Goal: Entertainment & Leisure: Consume media (video, audio)

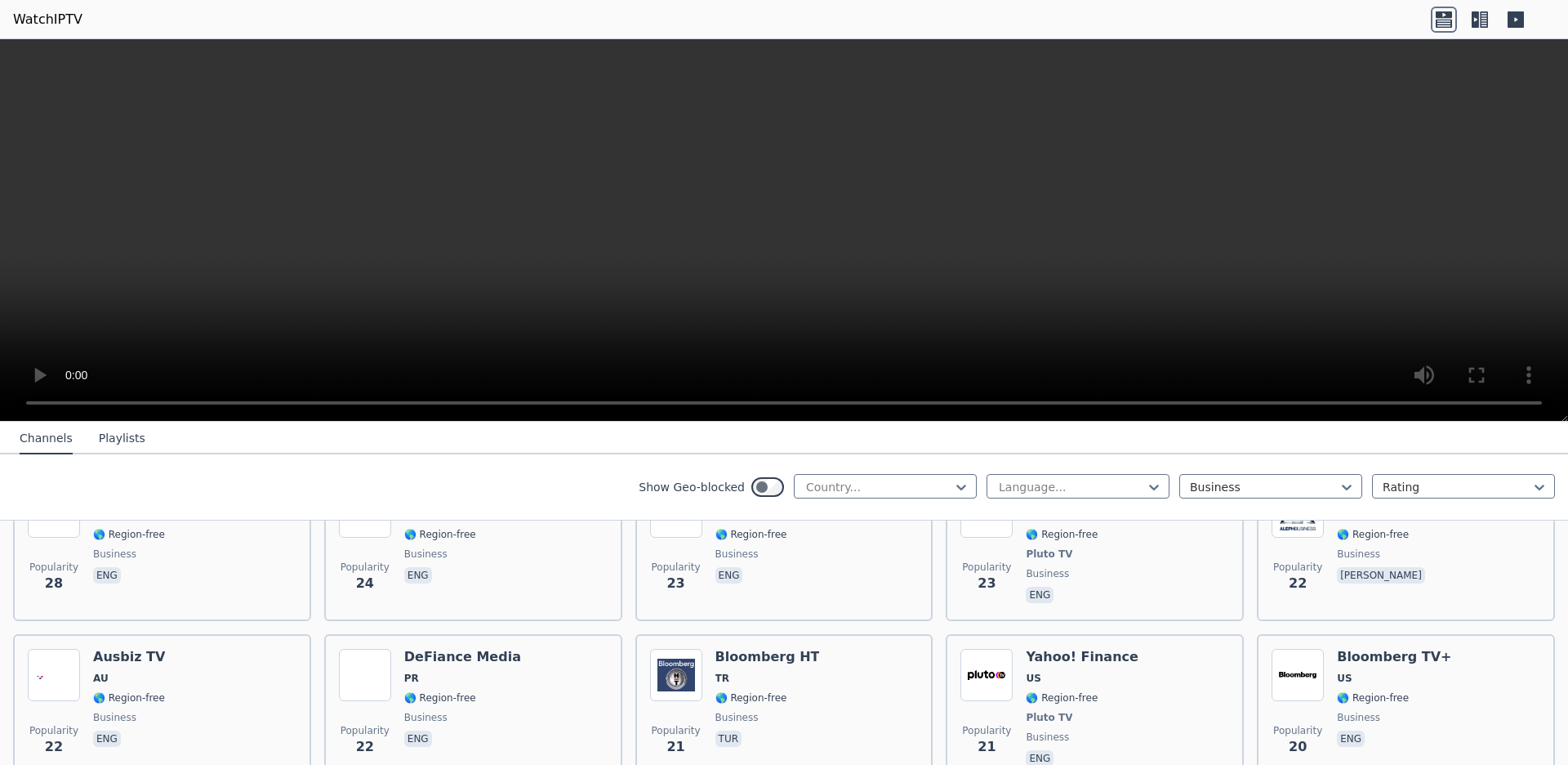
scroll to position [1486, 0]
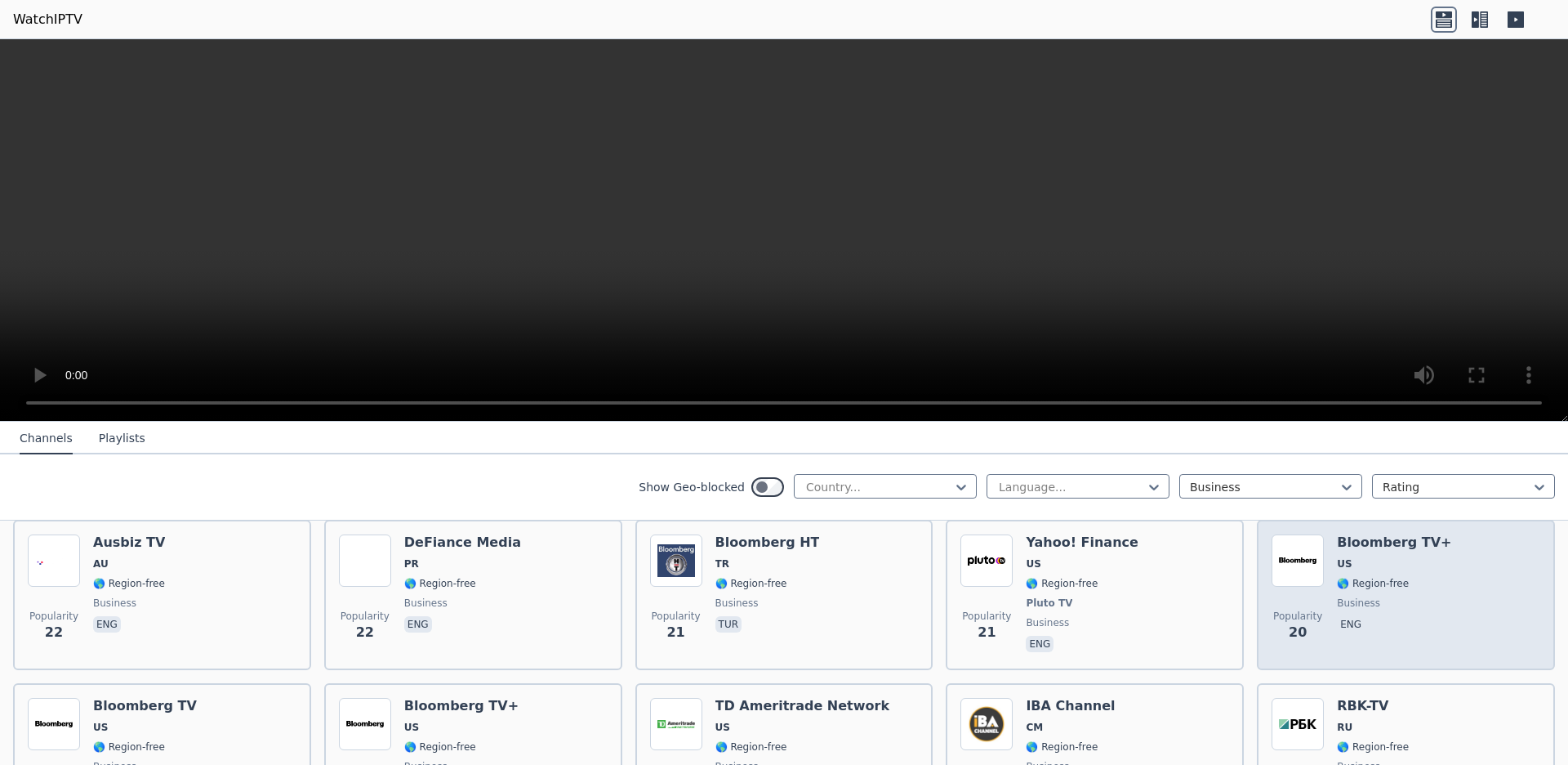
click at [1316, 614] on div "Popularity 20 Bloomberg TV+ US 🌎 Region-free business eng" at bounding box center [1405, 594] width 269 height 121
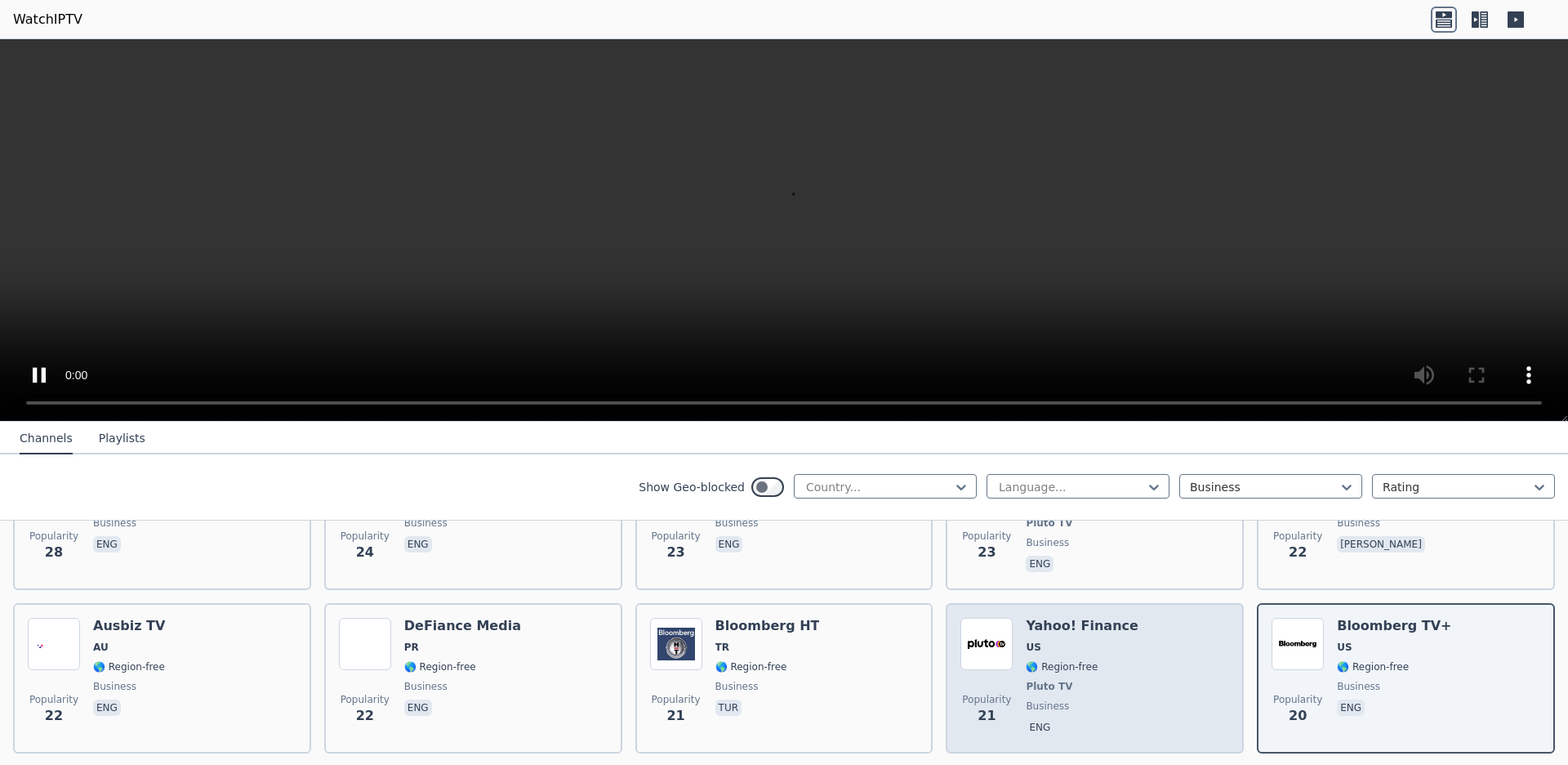
scroll to position [1281, 0]
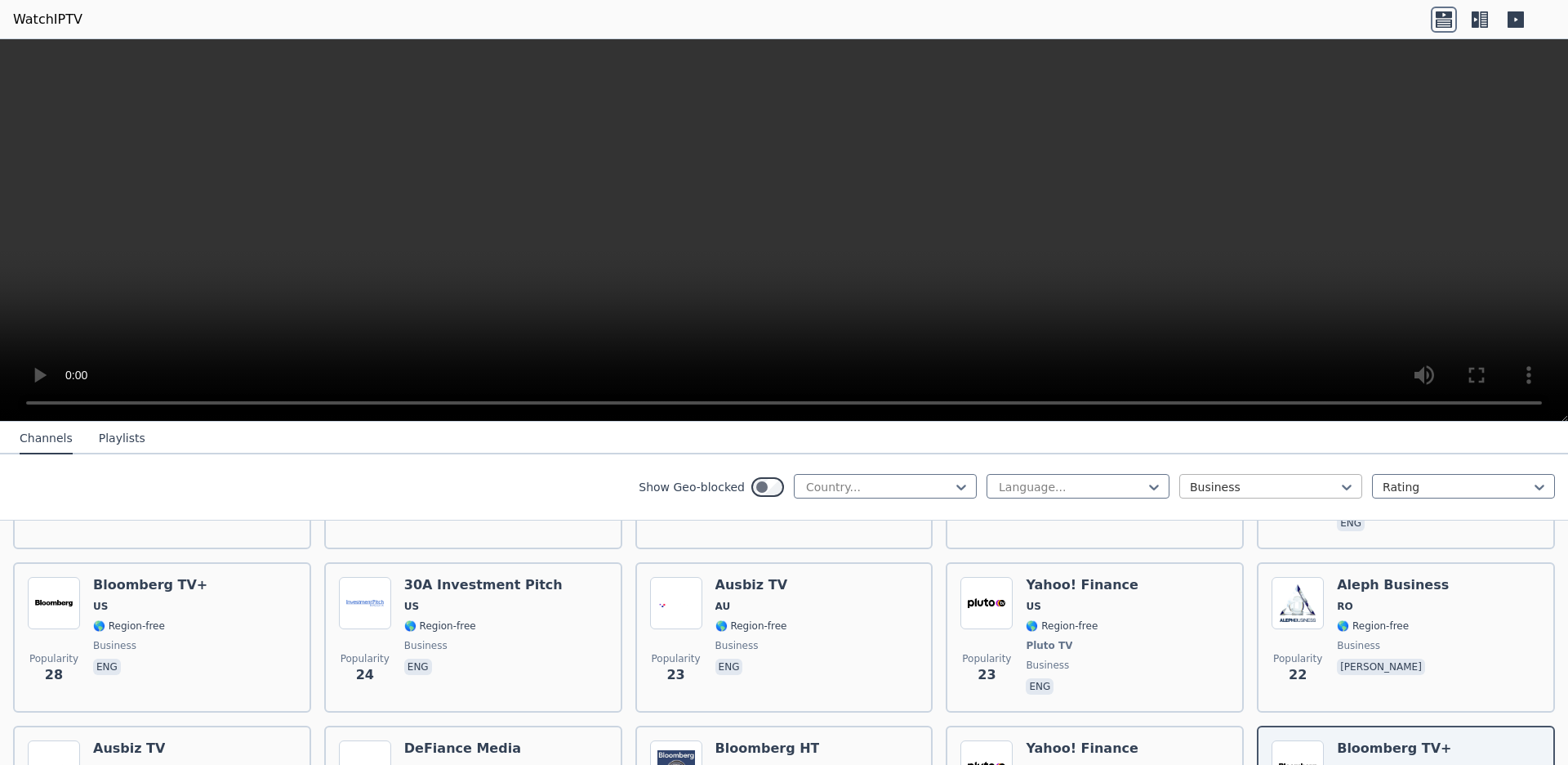
click at [1196, 480] on div at bounding box center [1264, 486] width 149 height 16
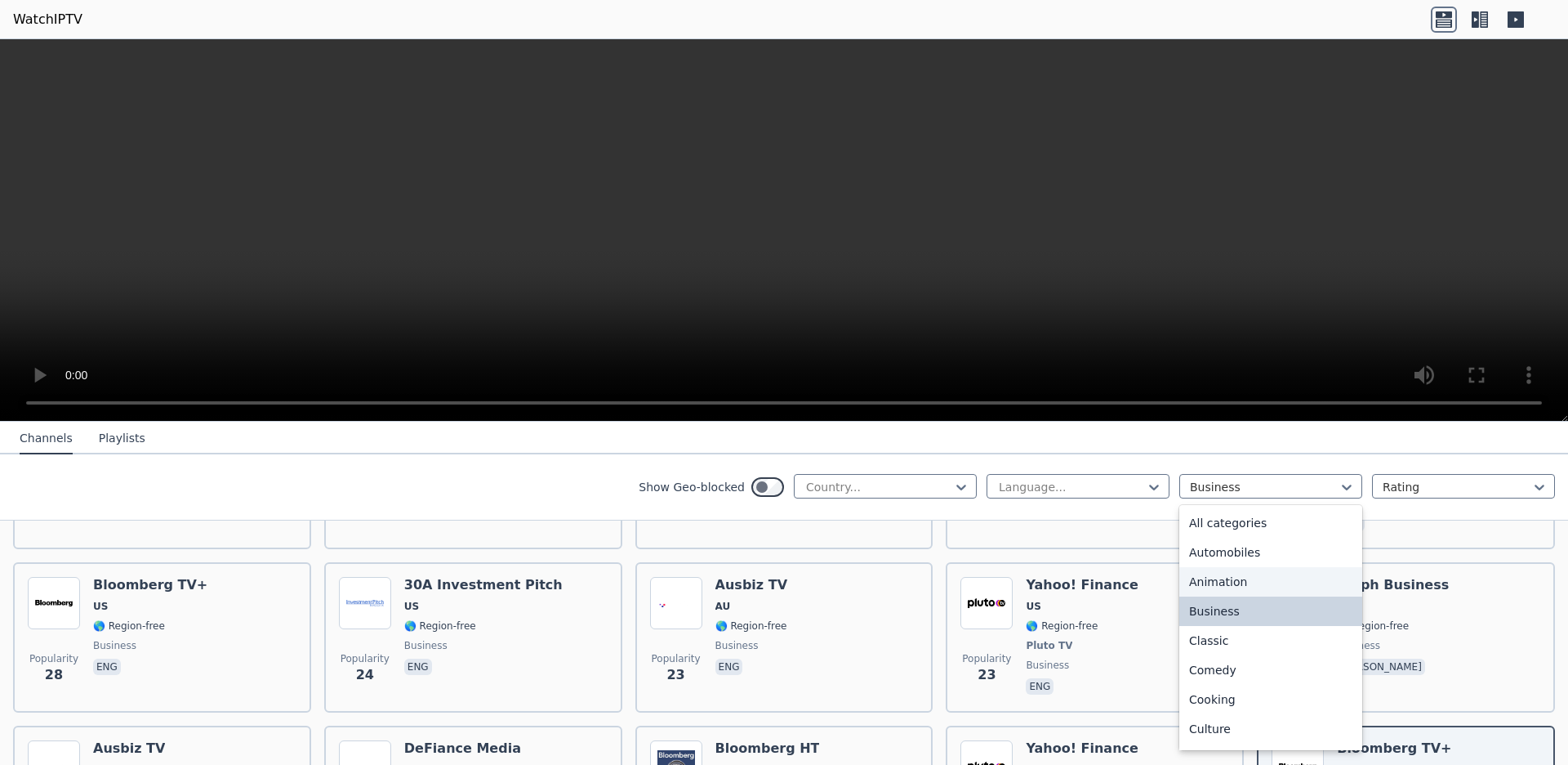
click at [1248, 575] on div "Animation" at bounding box center [1270, 581] width 183 height 29
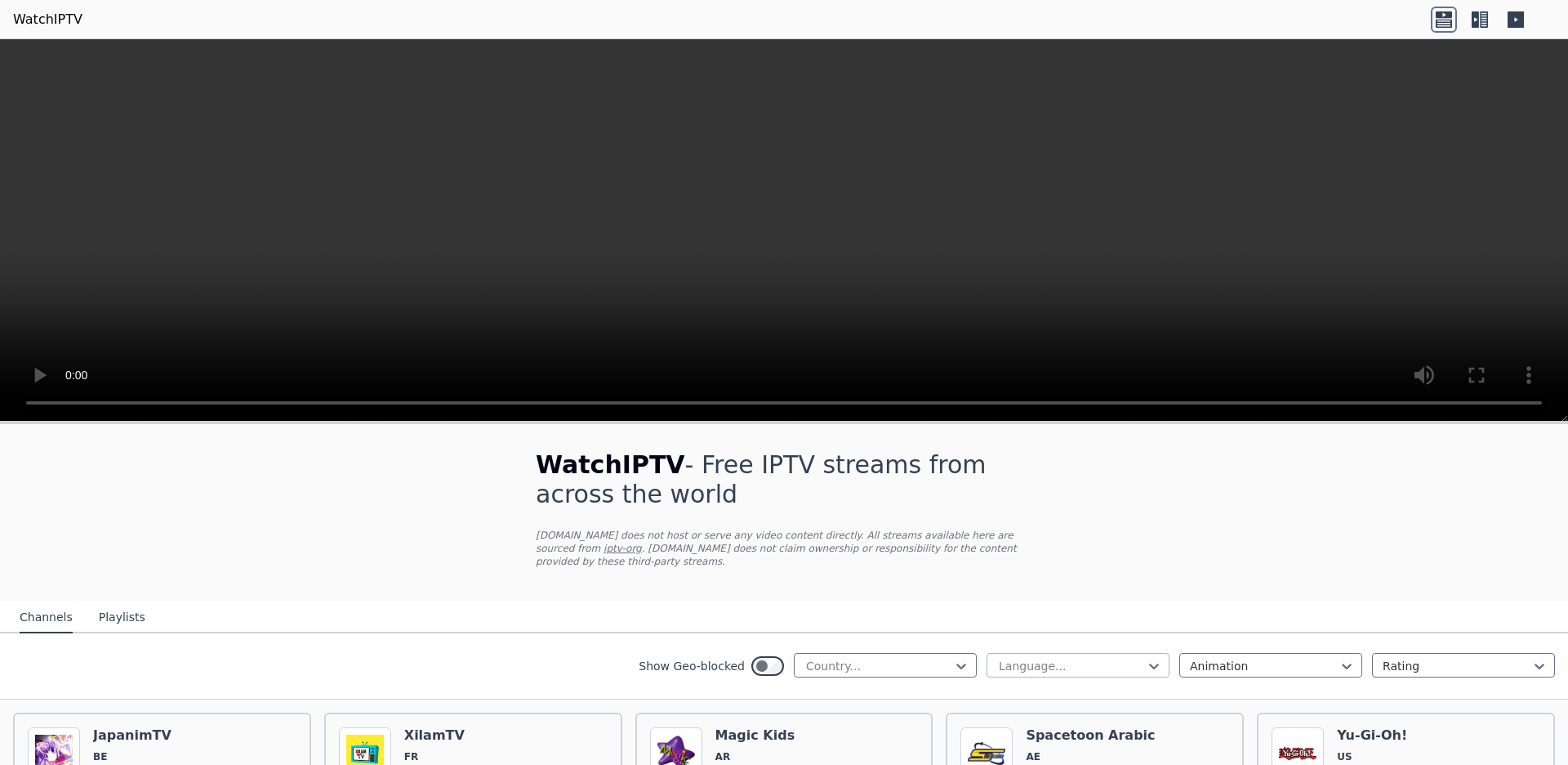
click at [1004, 672] on div at bounding box center [1072, 665] width 149 height 16
click at [1004, 754] on div "English" at bounding box center [1078, 761] width 183 height 29
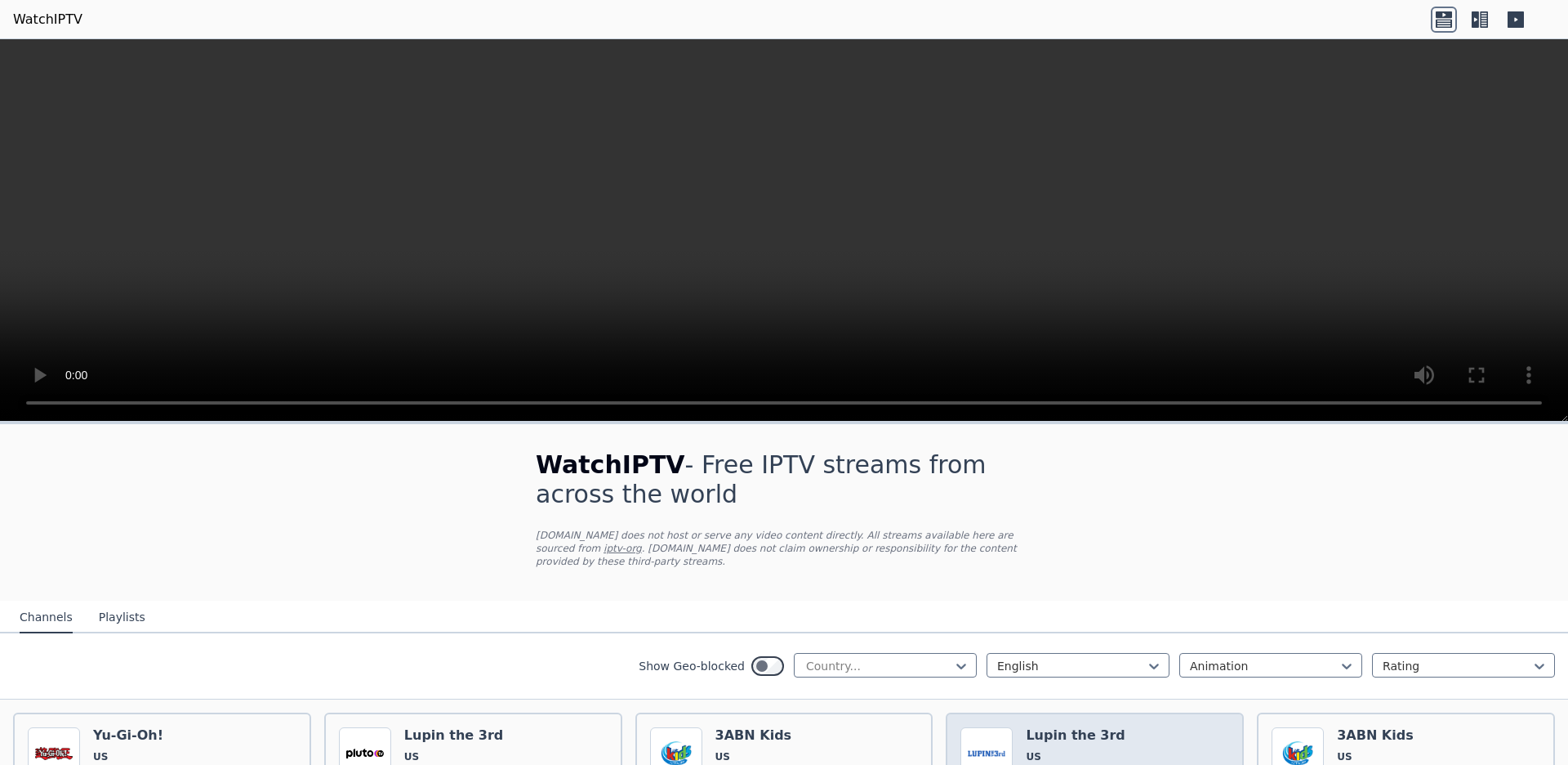
scroll to position [167, 0]
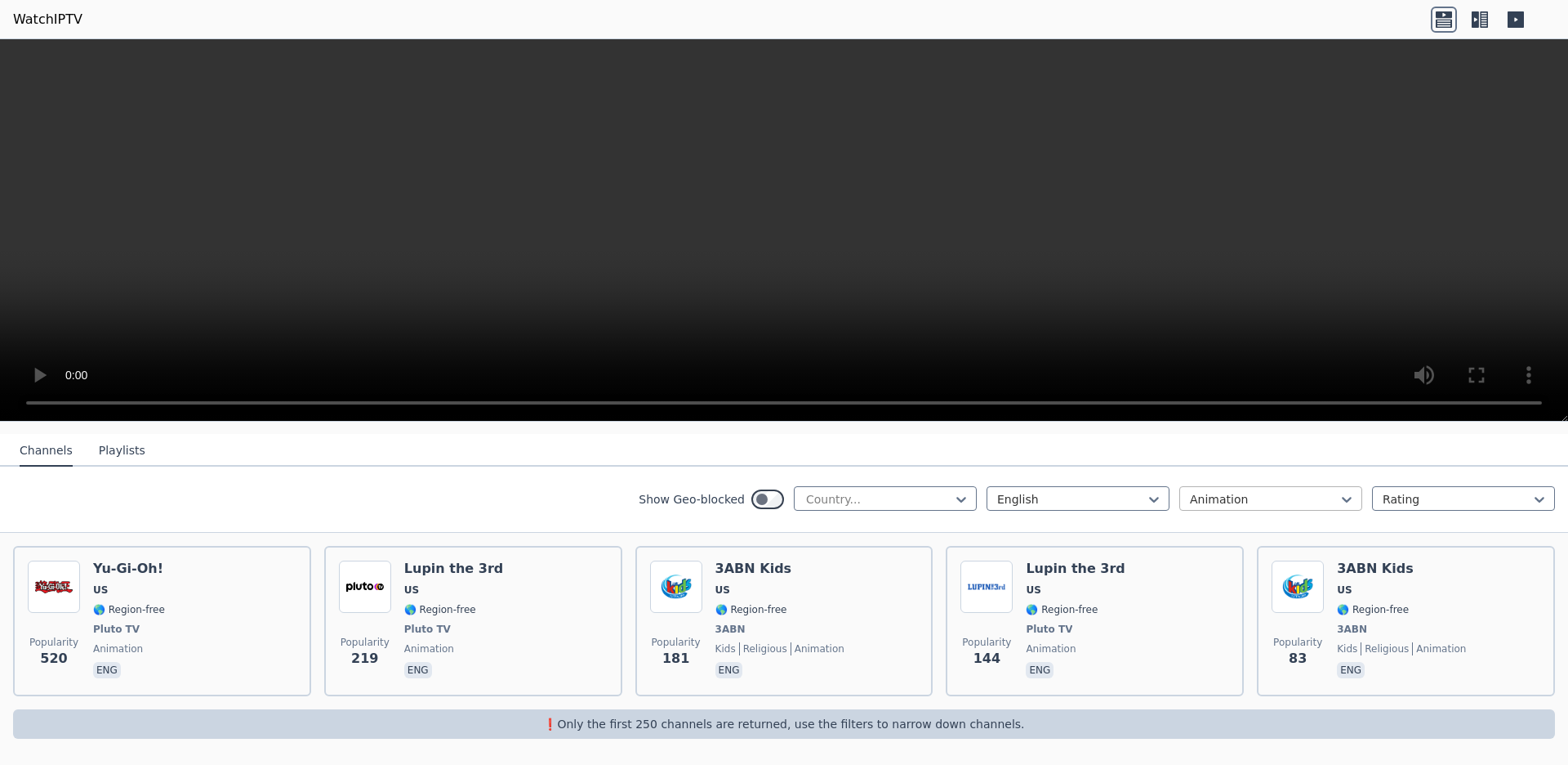
click at [1190, 495] on div at bounding box center [1264, 499] width 149 height 16
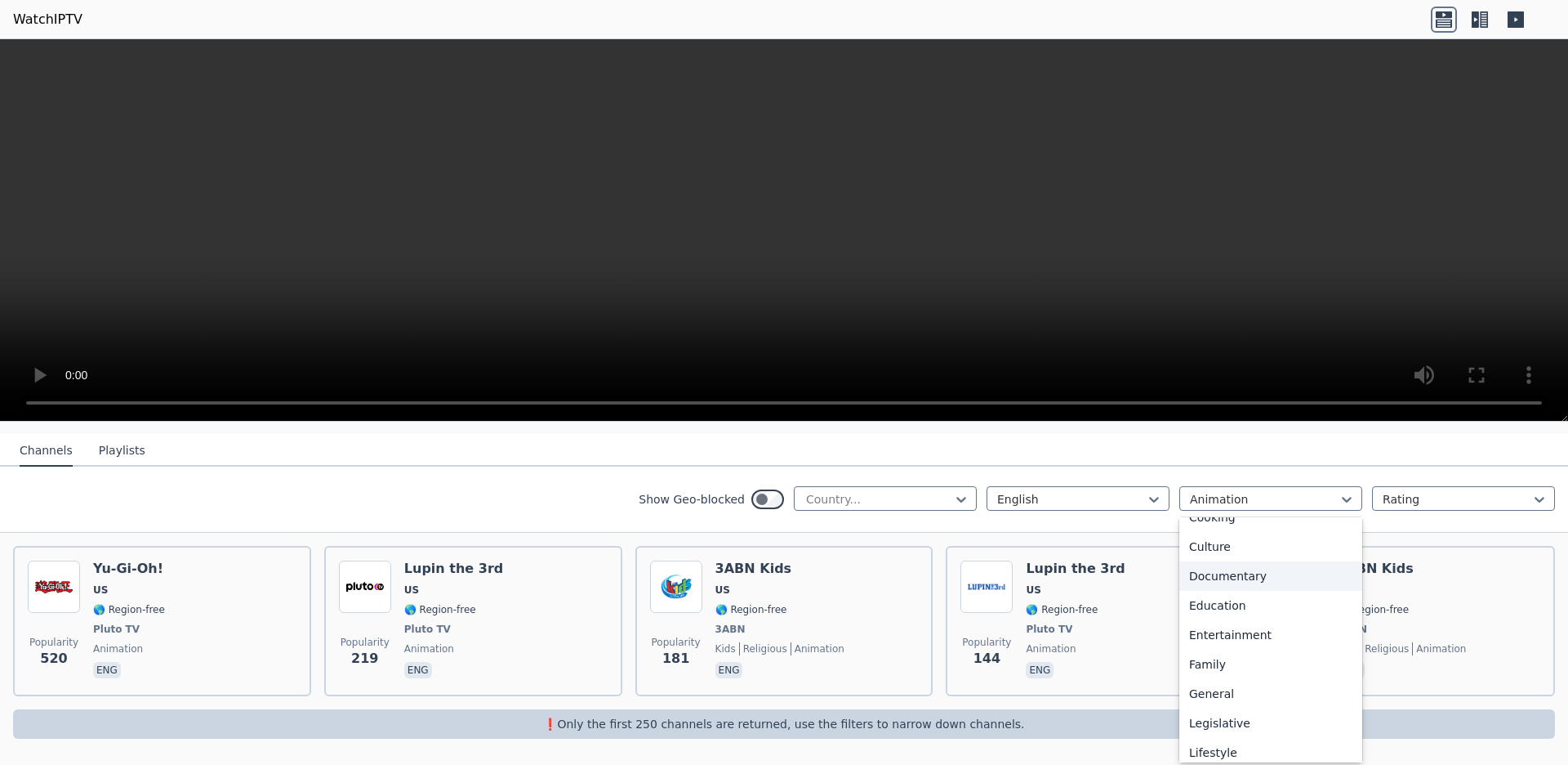
scroll to position [228, 0]
click at [1245, 556] on div "Documentary" at bounding box center [1270, 542] width 183 height 29
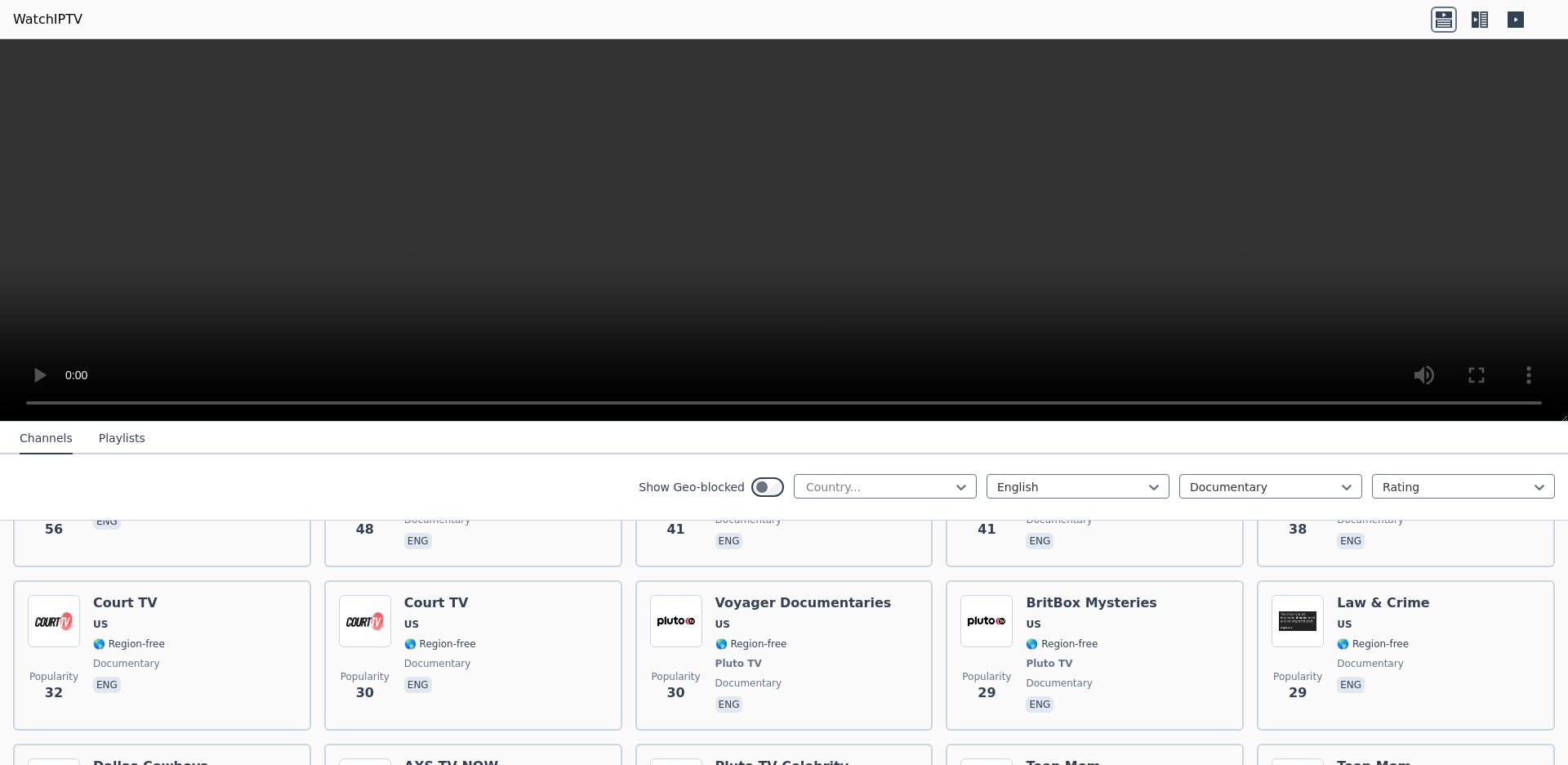
scroll to position [787, 0]
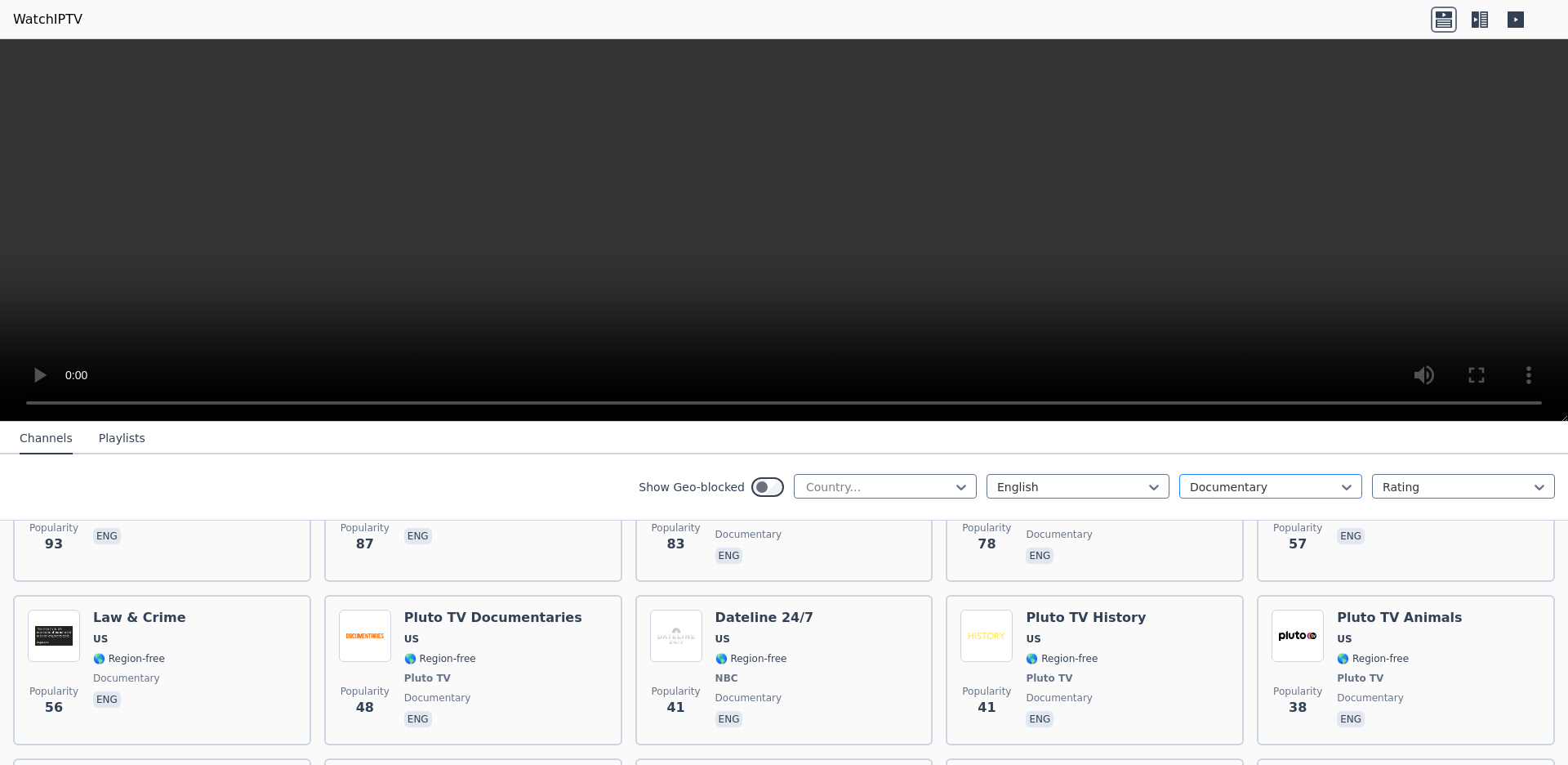
click at [1204, 494] on div at bounding box center [1264, 486] width 149 height 16
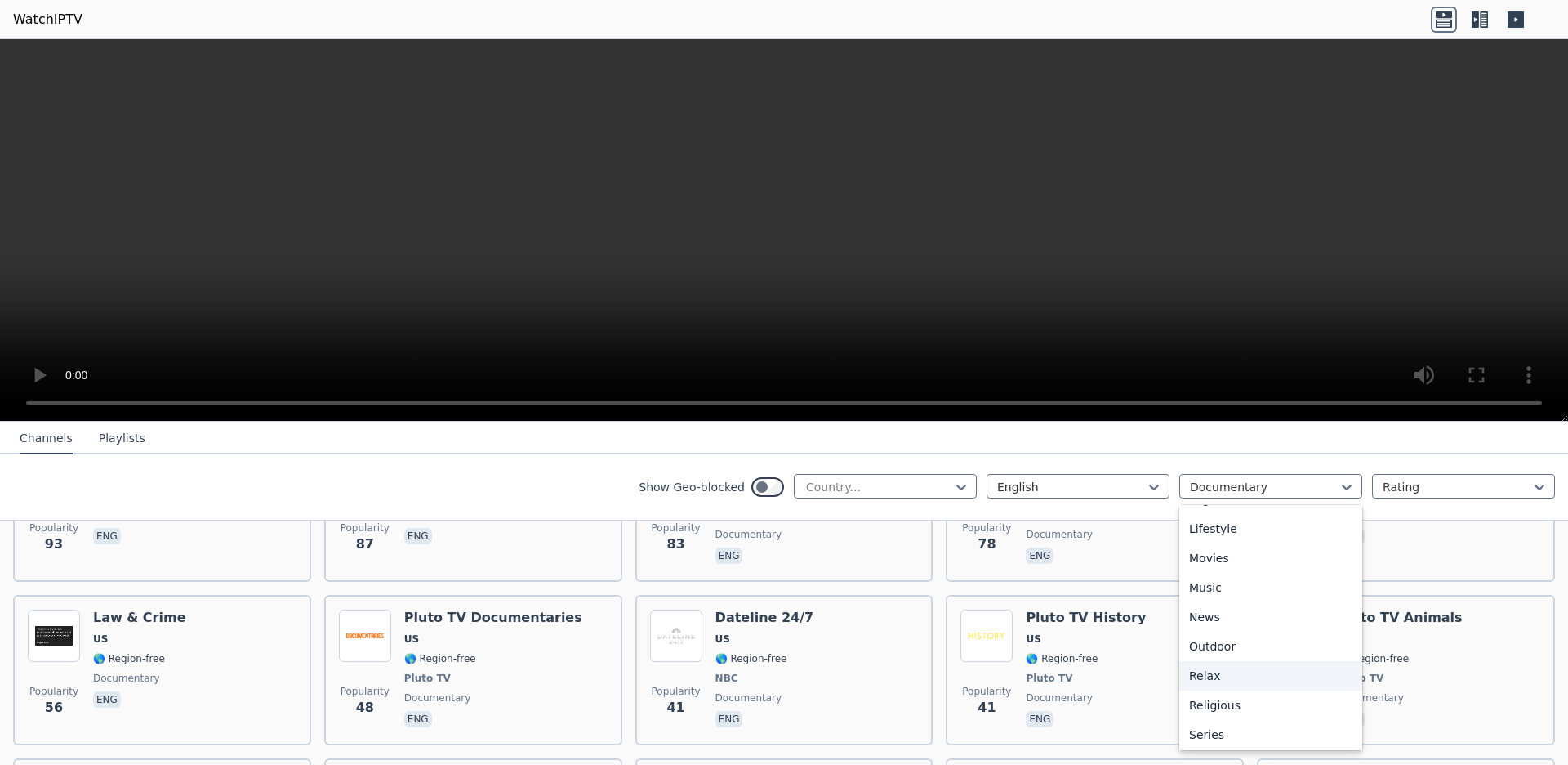
scroll to position [520, 0]
click at [1204, 664] on div "Science" at bounding box center [1270, 649] width 183 height 29
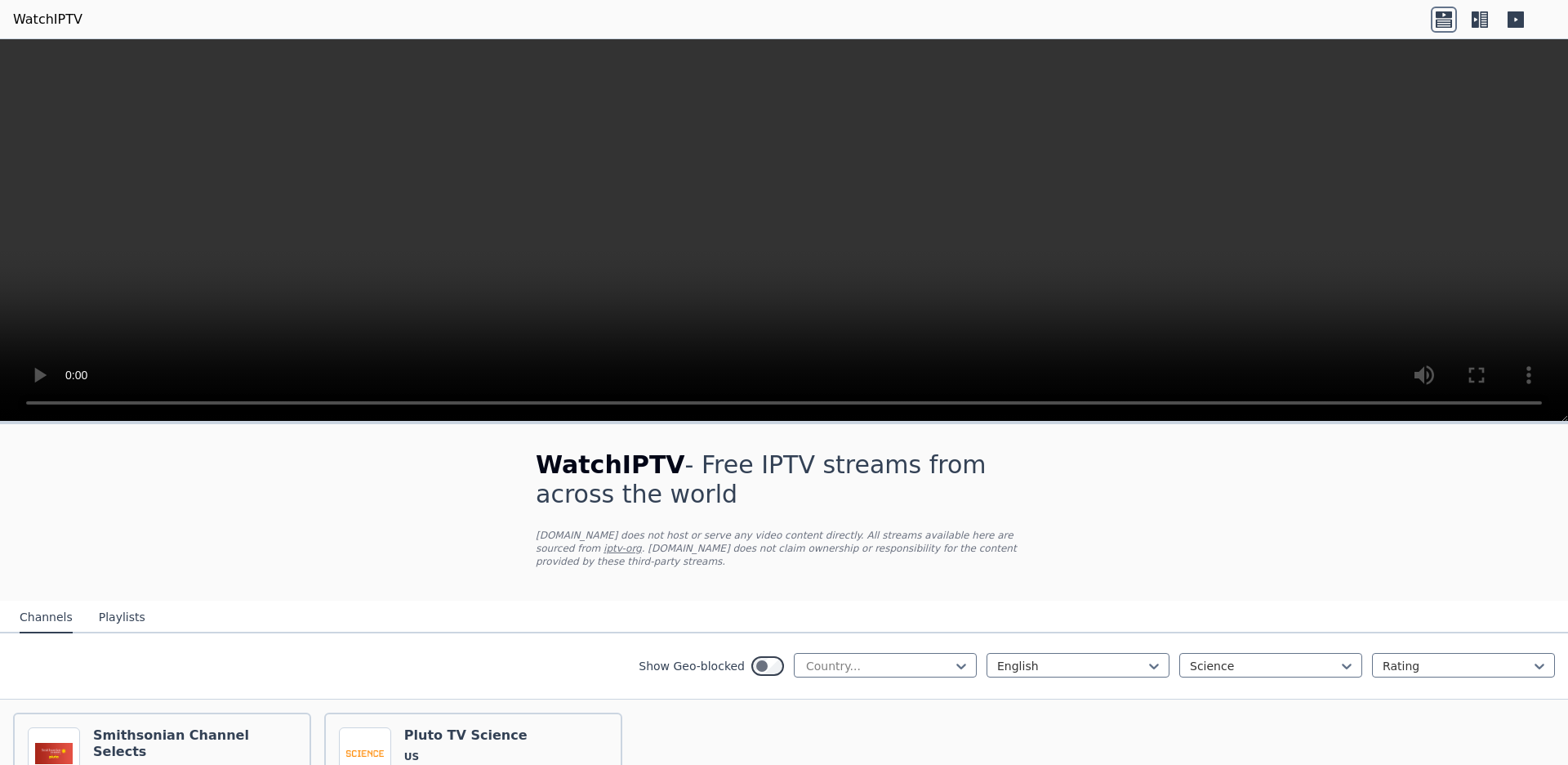
scroll to position [115, 0]
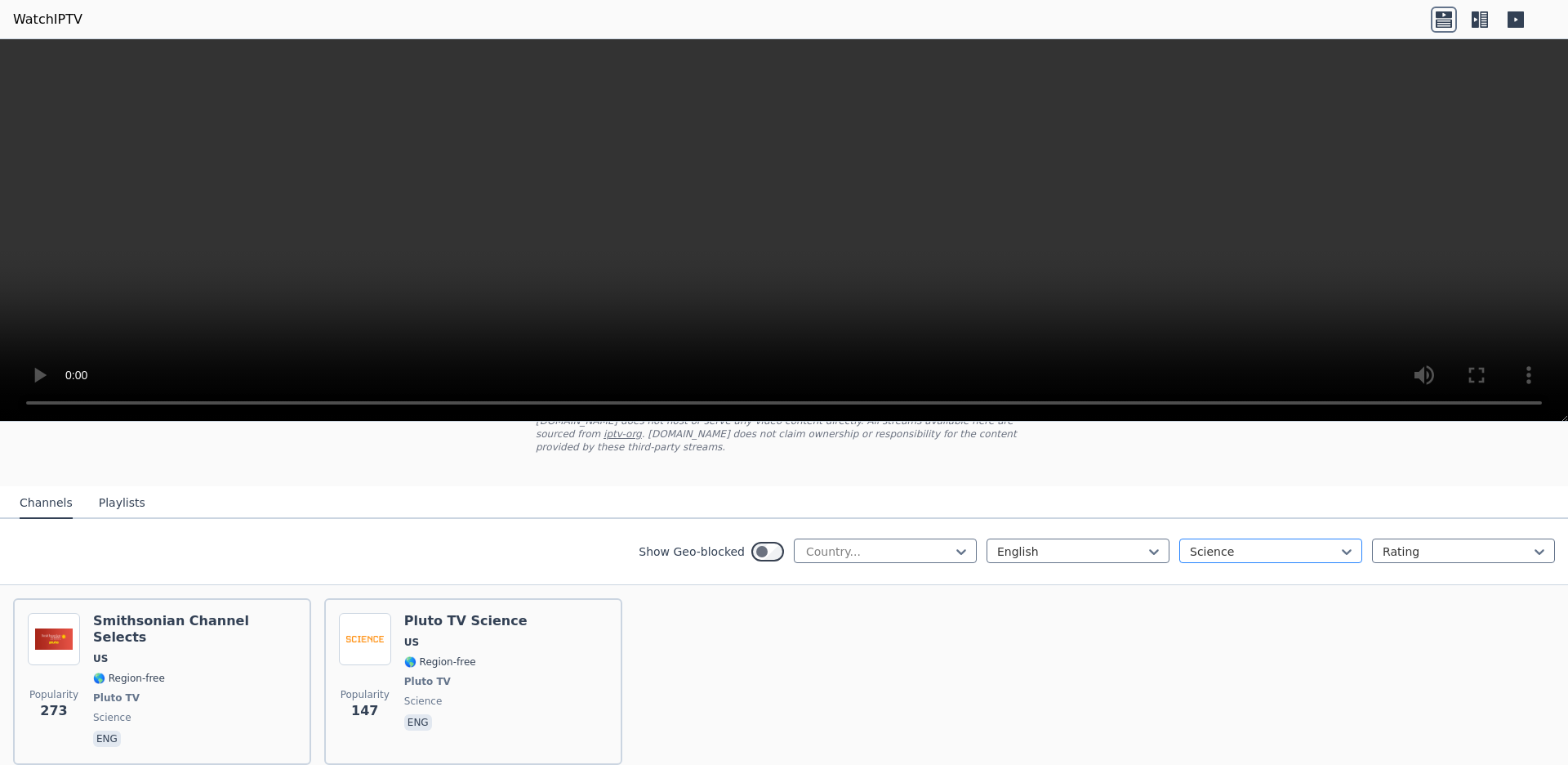
click at [1190, 550] on div at bounding box center [1264, 551] width 149 height 16
click at [1187, 568] on div "Family" at bounding box center [1270, 554] width 183 height 29
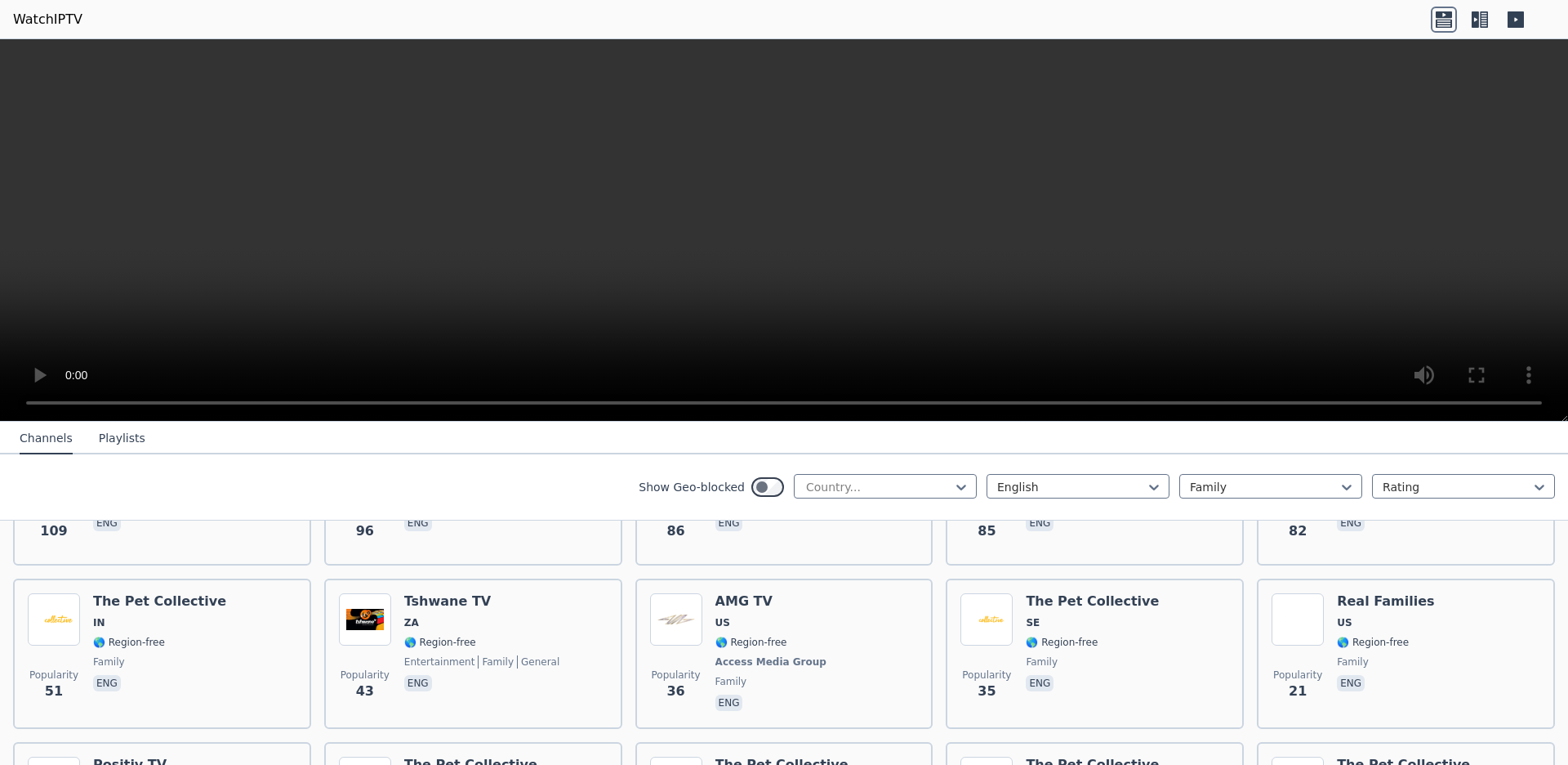
scroll to position [654, 0]
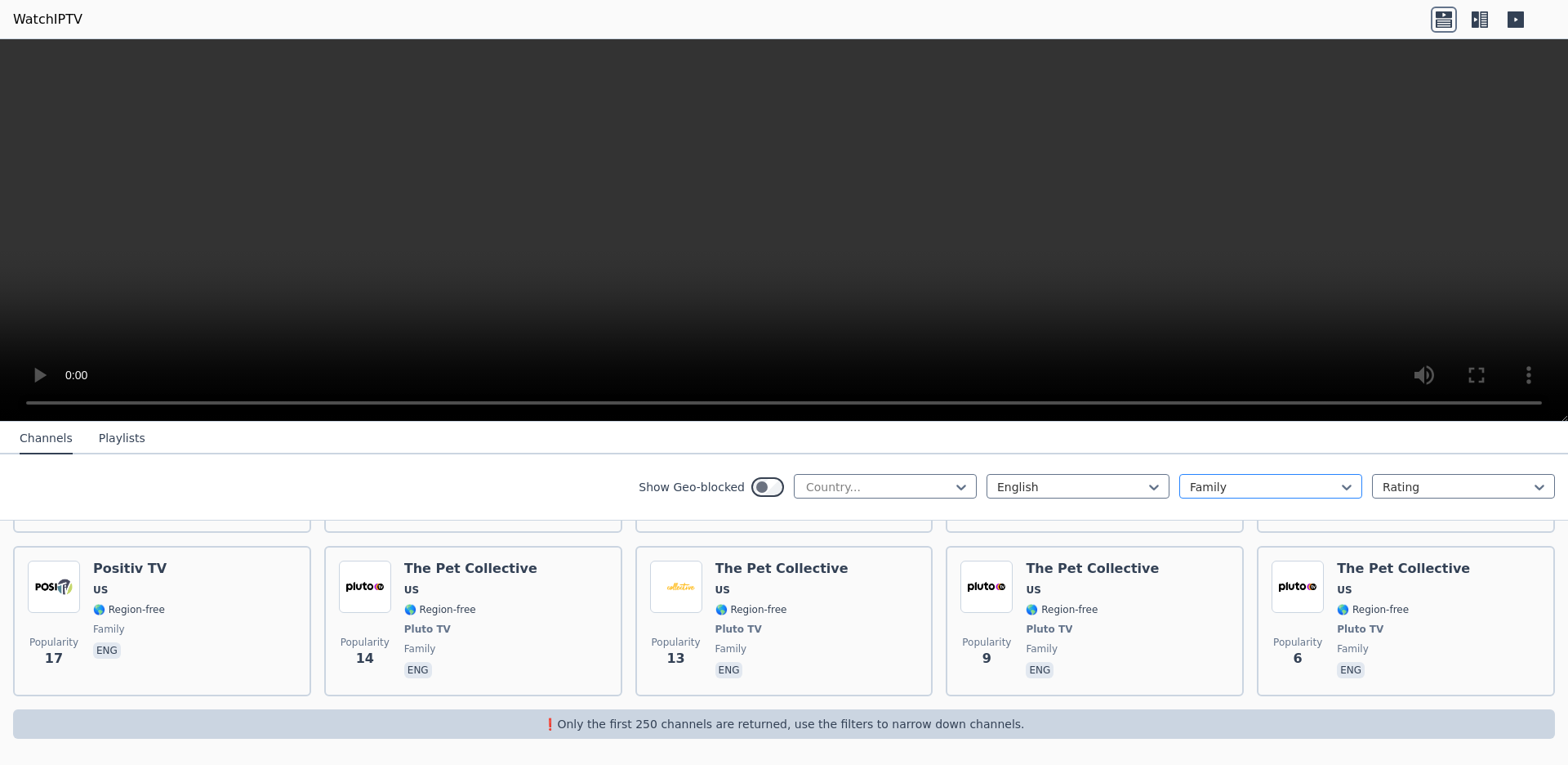
click at [1190, 490] on div at bounding box center [1264, 486] width 149 height 16
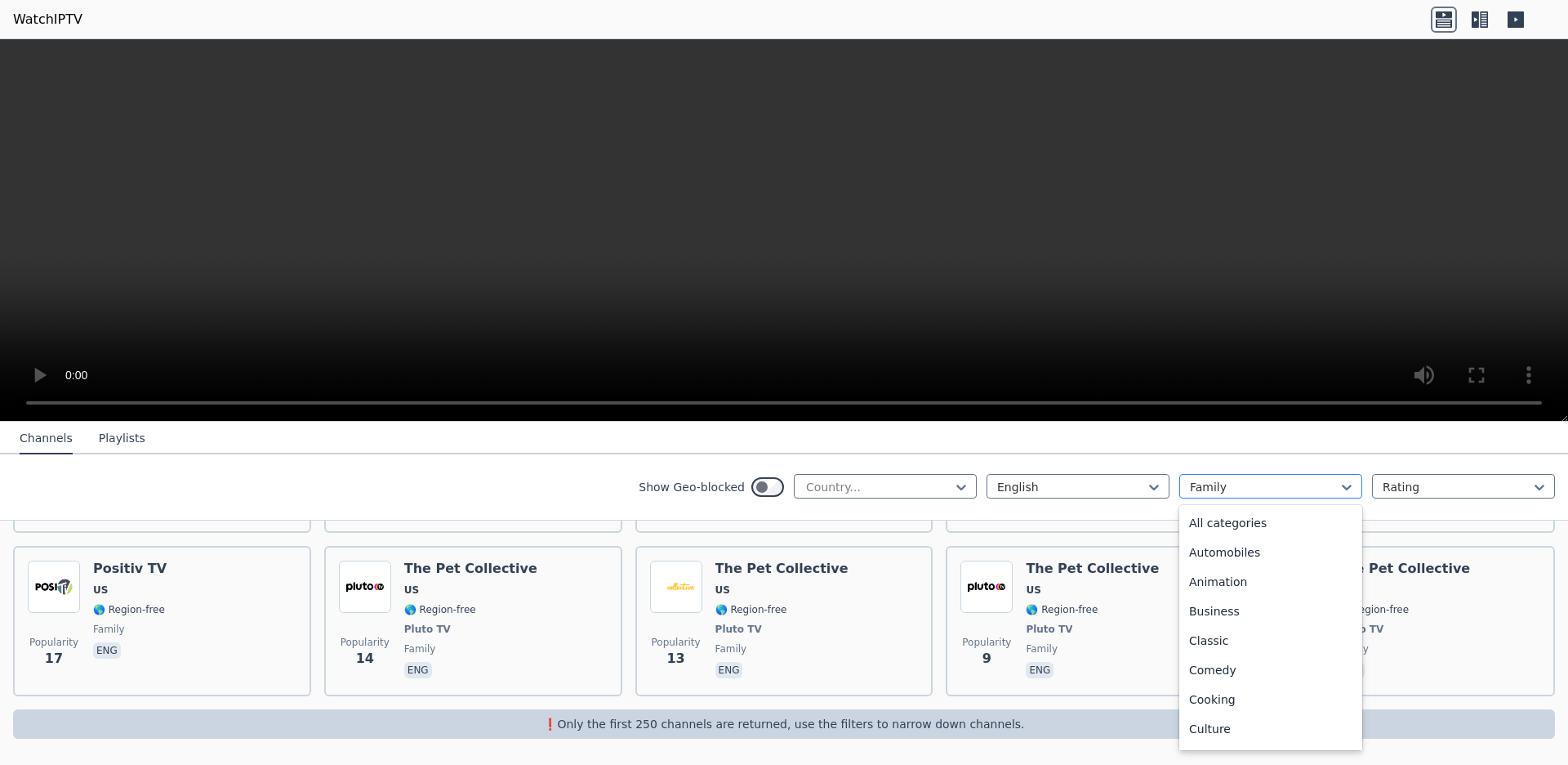
scroll to position [161, 0]
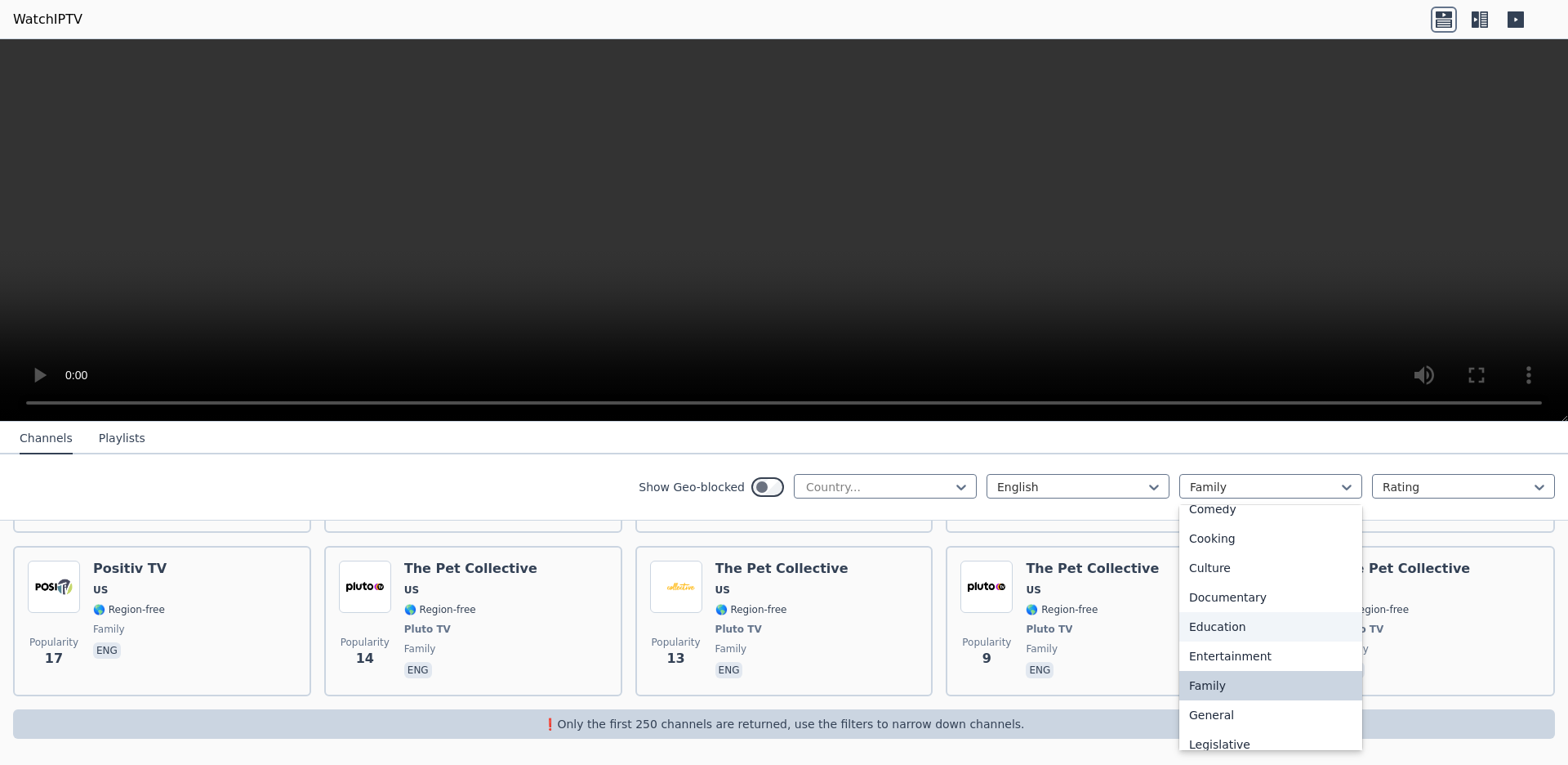
click at [1290, 641] on div "Education" at bounding box center [1270, 626] width 183 height 29
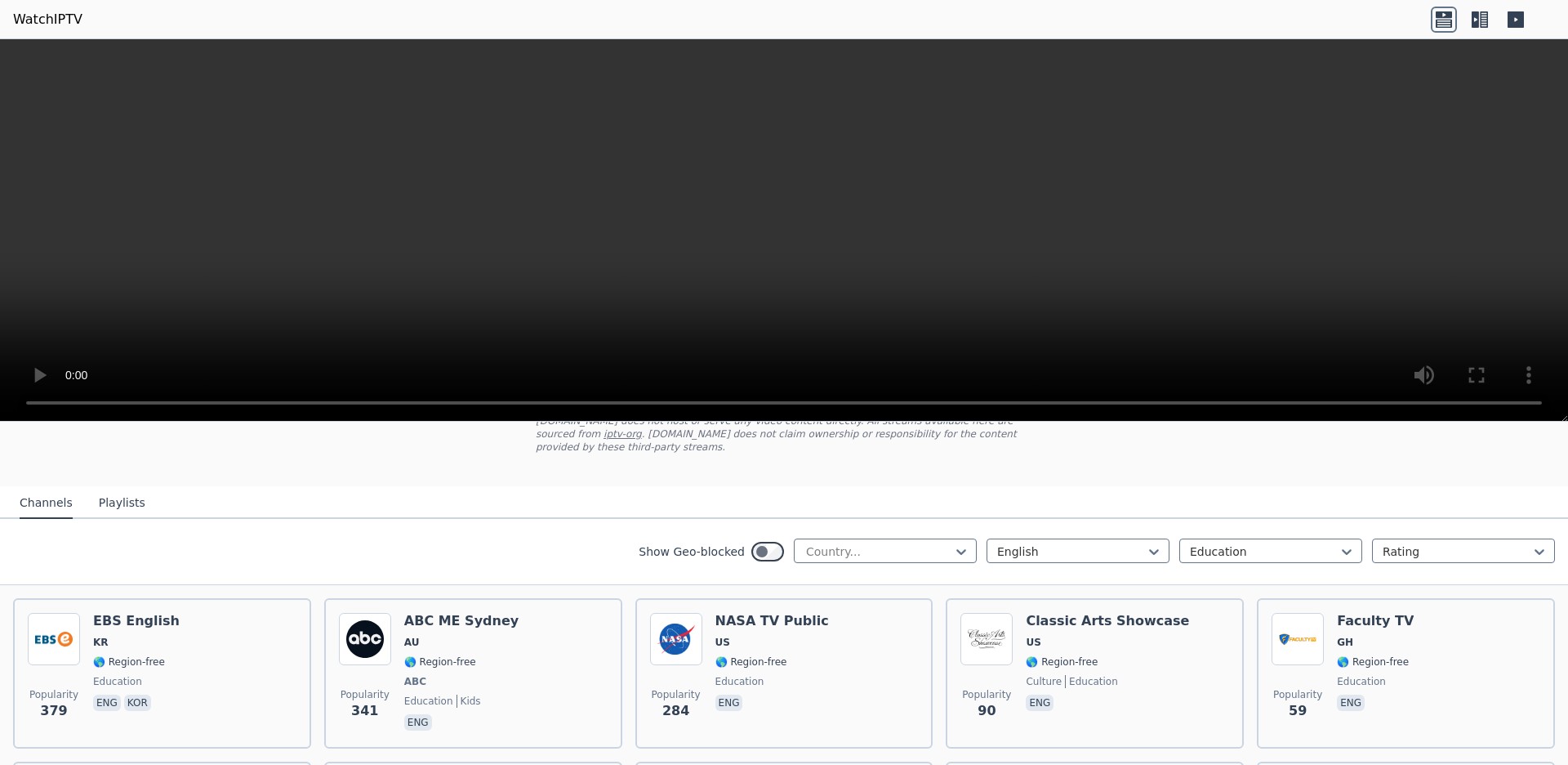
scroll to position [228, 0]
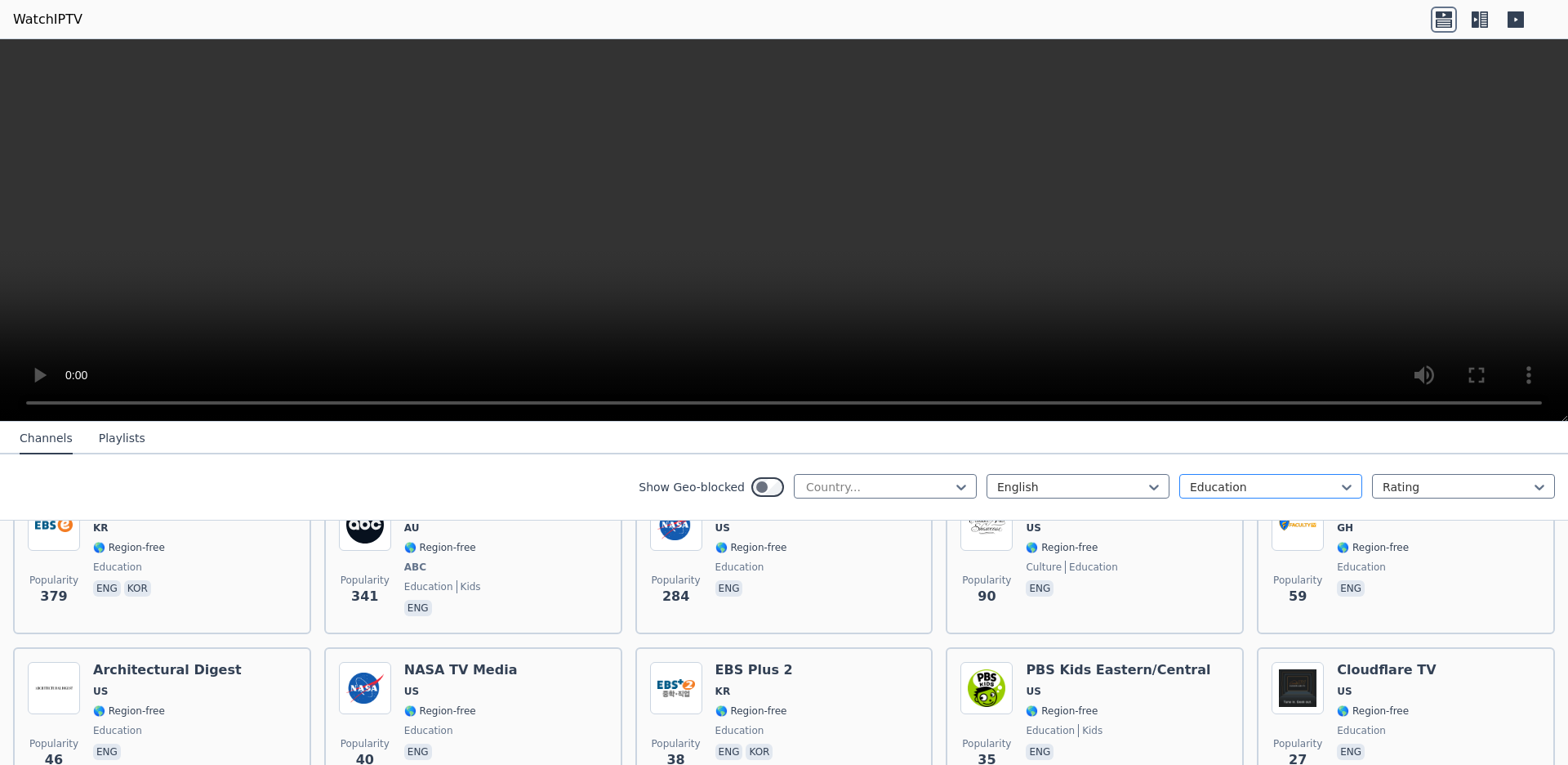
click at [1290, 495] on div at bounding box center [1264, 486] width 149 height 16
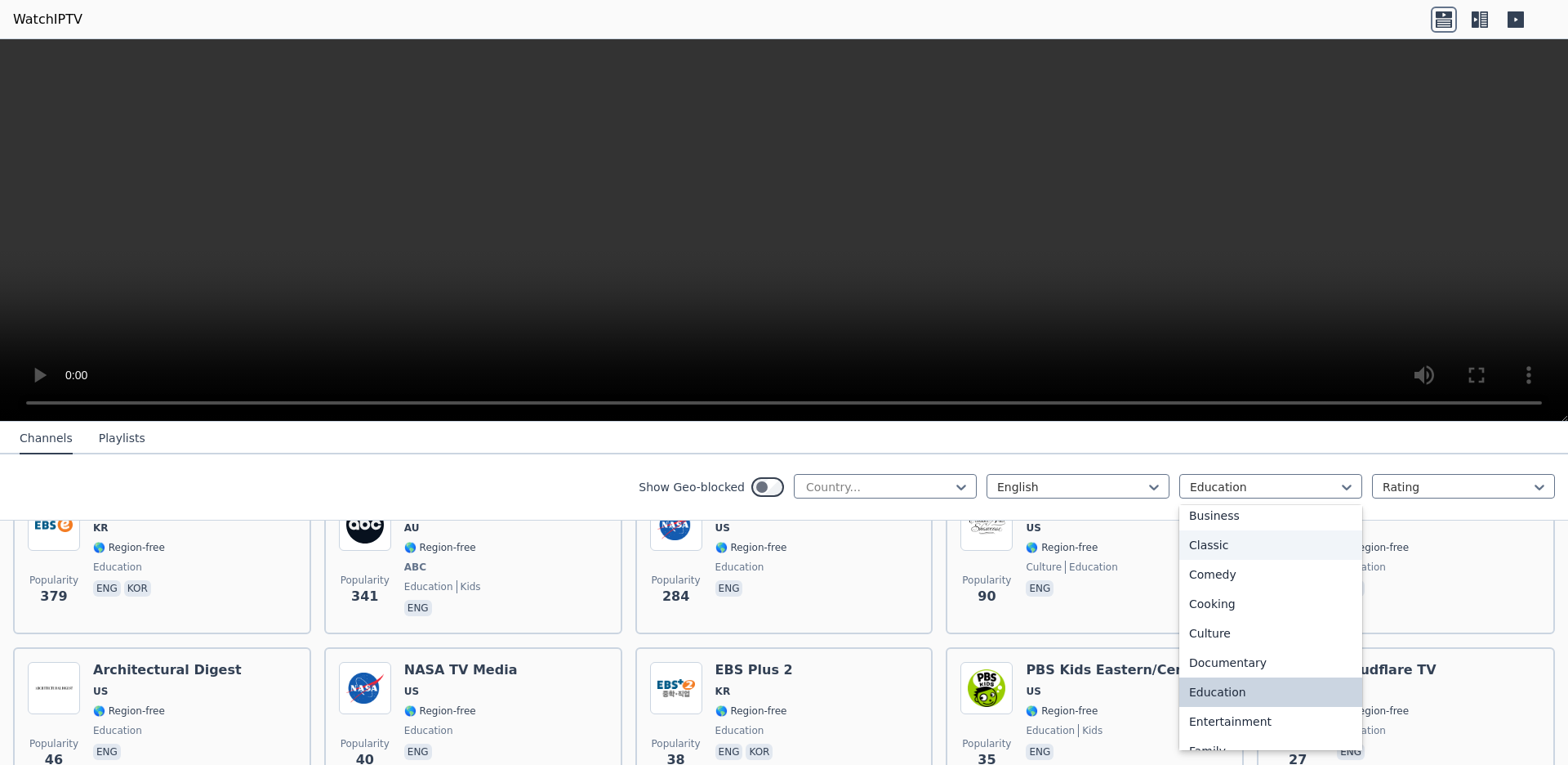
scroll to position [0, 0]
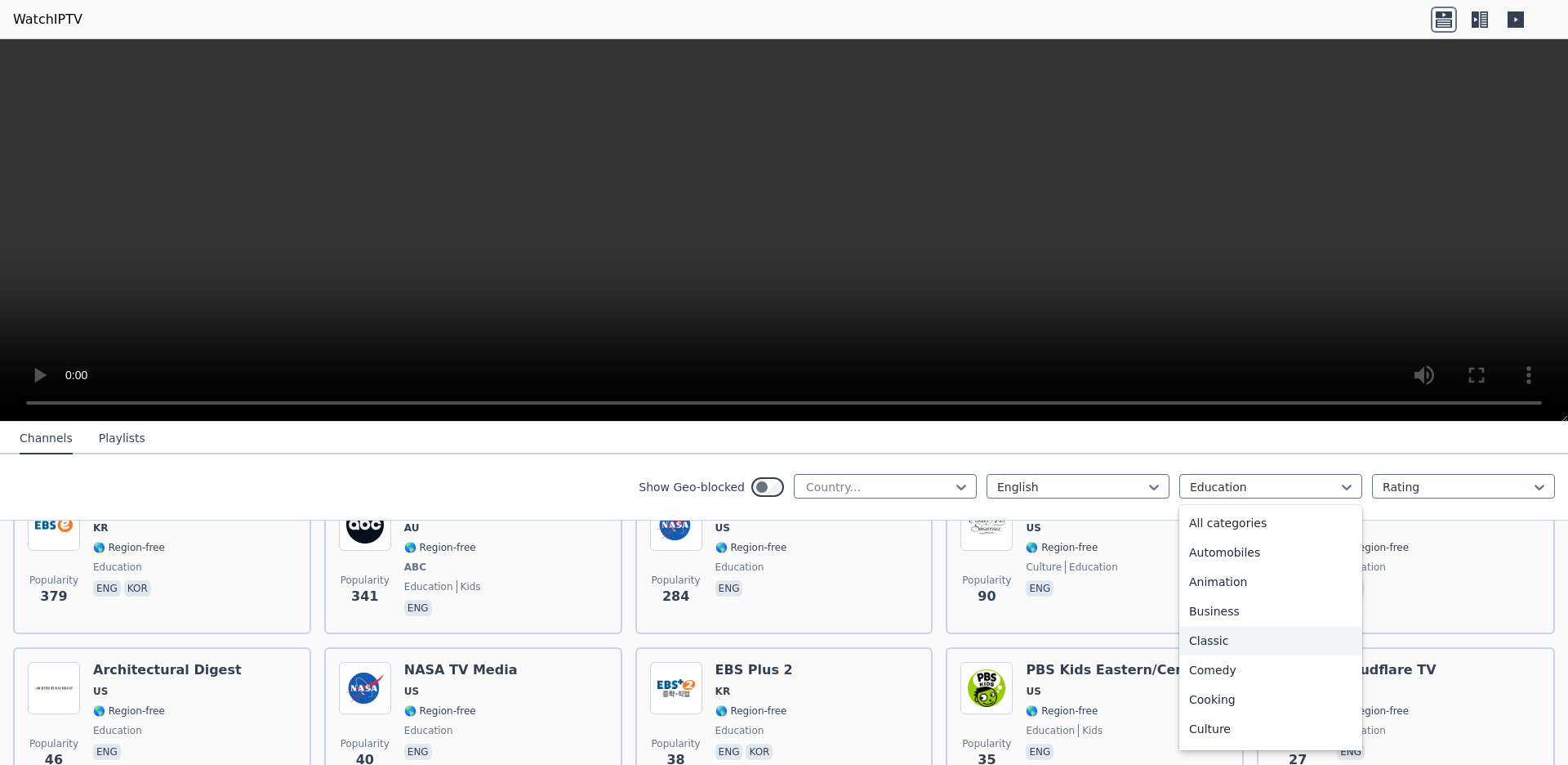
click at [1196, 648] on div "Classic" at bounding box center [1270, 640] width 183 height 29
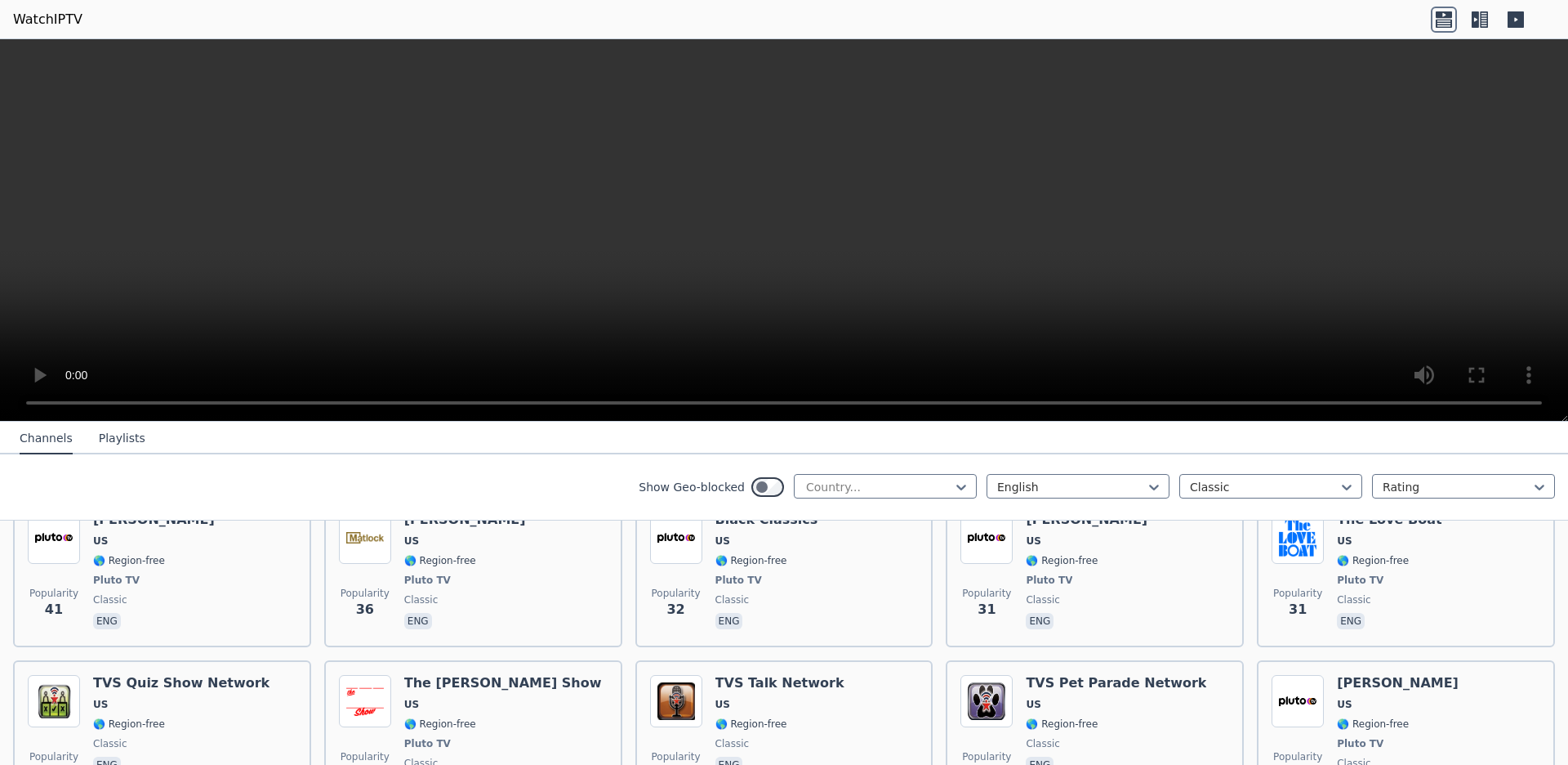
scroll to position [1143, 0]
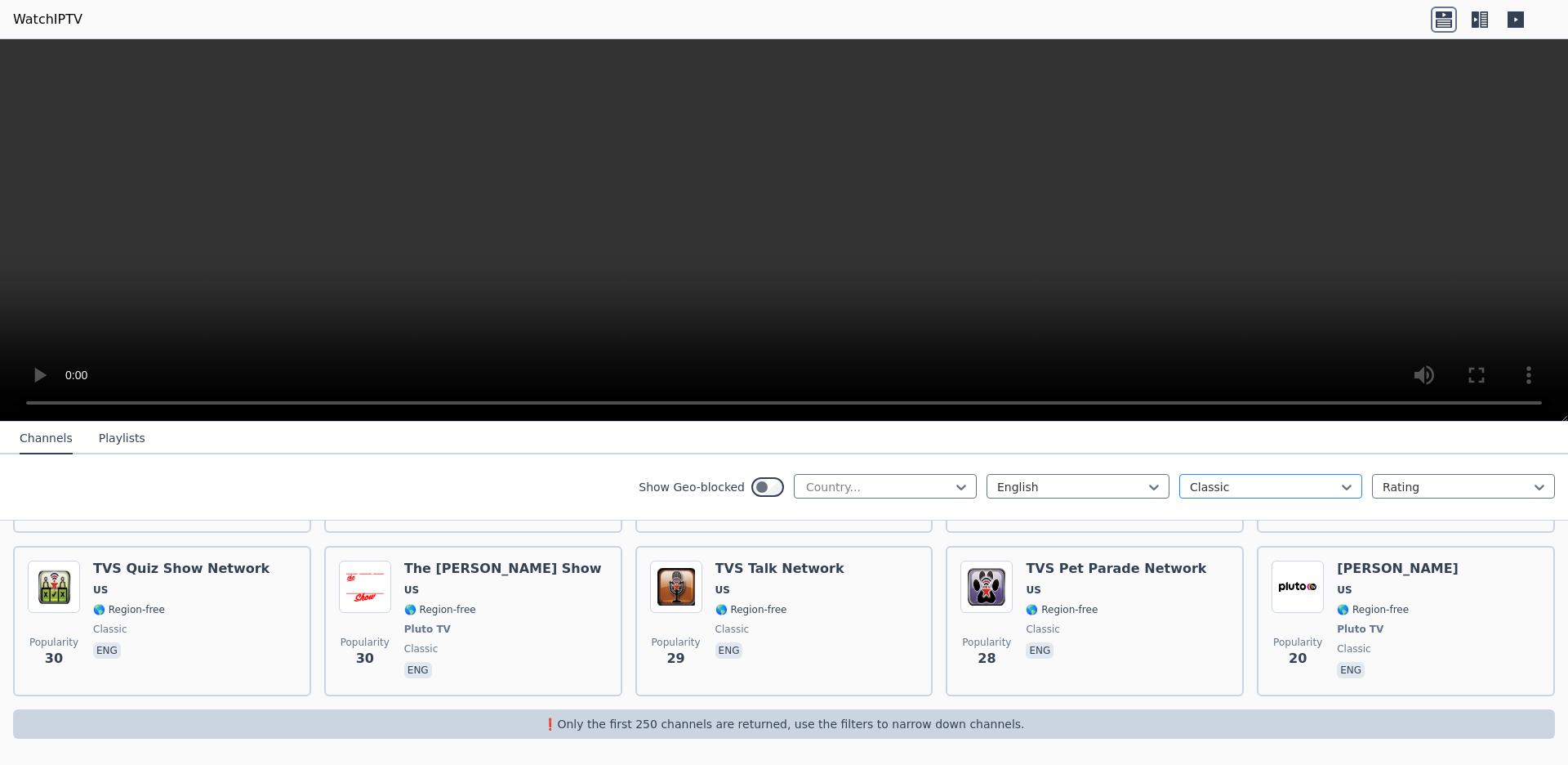
click at [1196, 495] on div at bounding box center [1264, 486] width 149 height 16
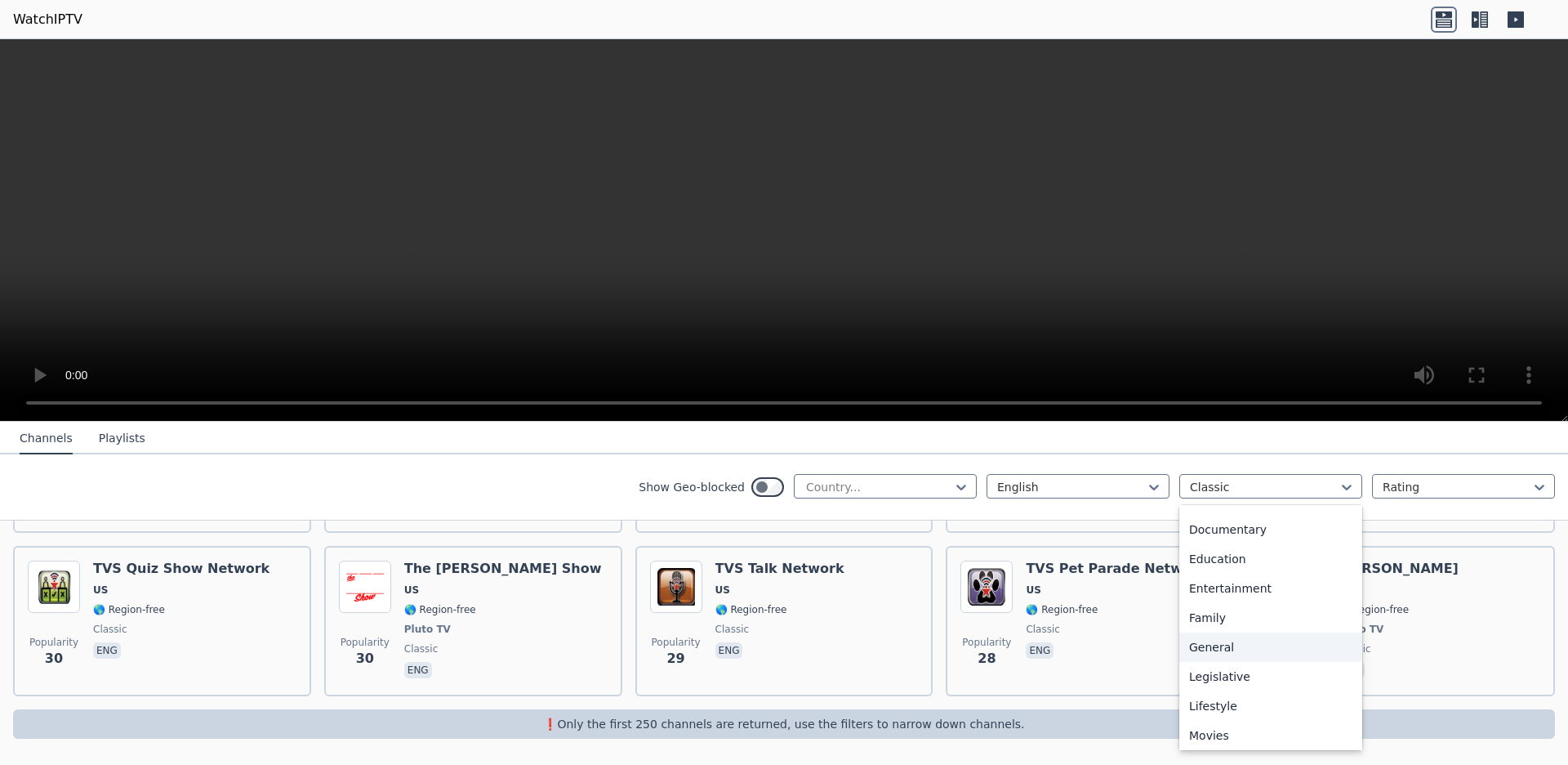
scroll to position [343, 0]
click at [1196, 665] on div "Music" at bounding box center [1270, 650] width 183 height 29
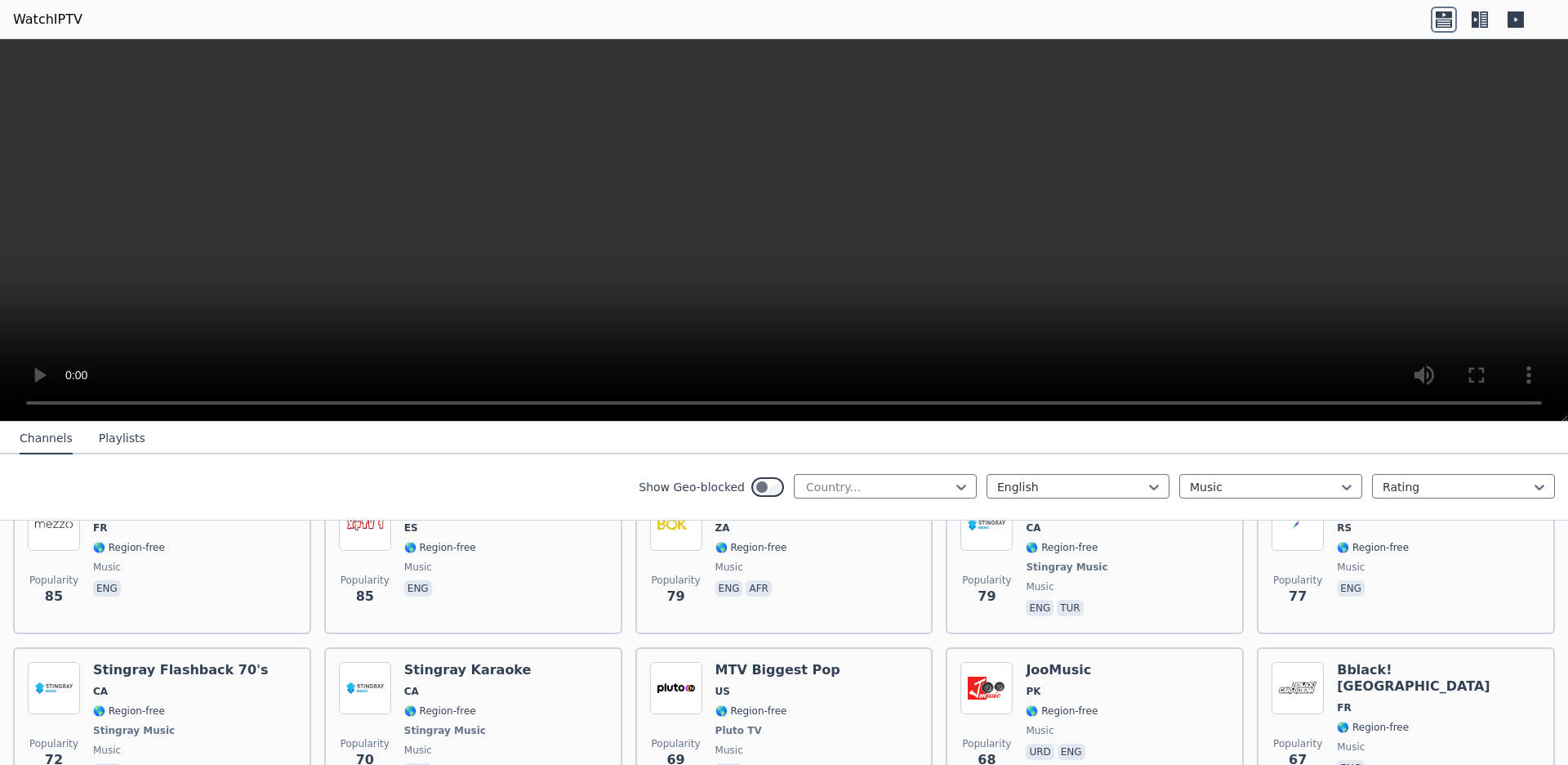
scroll to position [1486, 0]
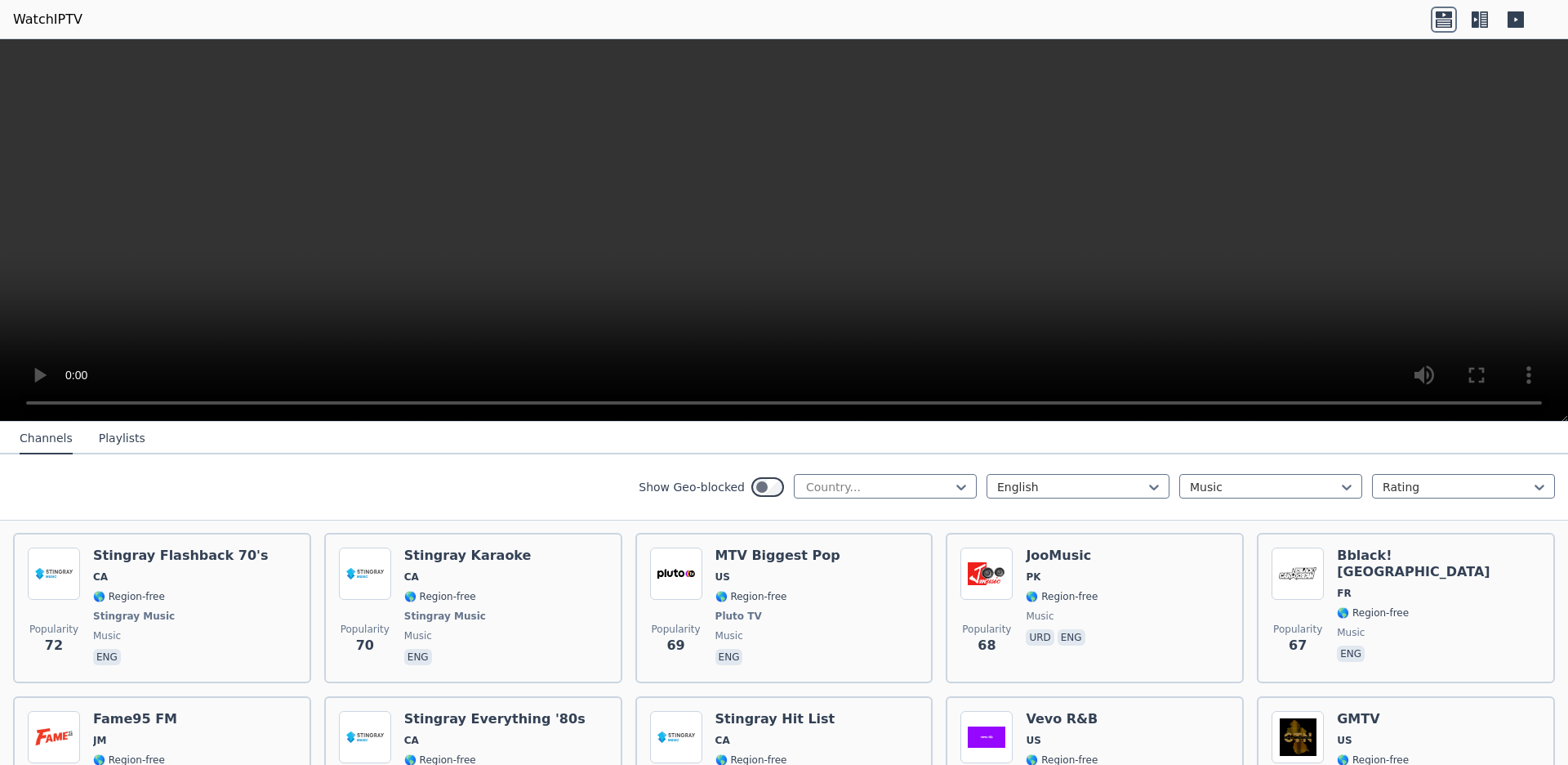
click at [655, 315] on video at bounding box center [784, 230] width 1568 height 382
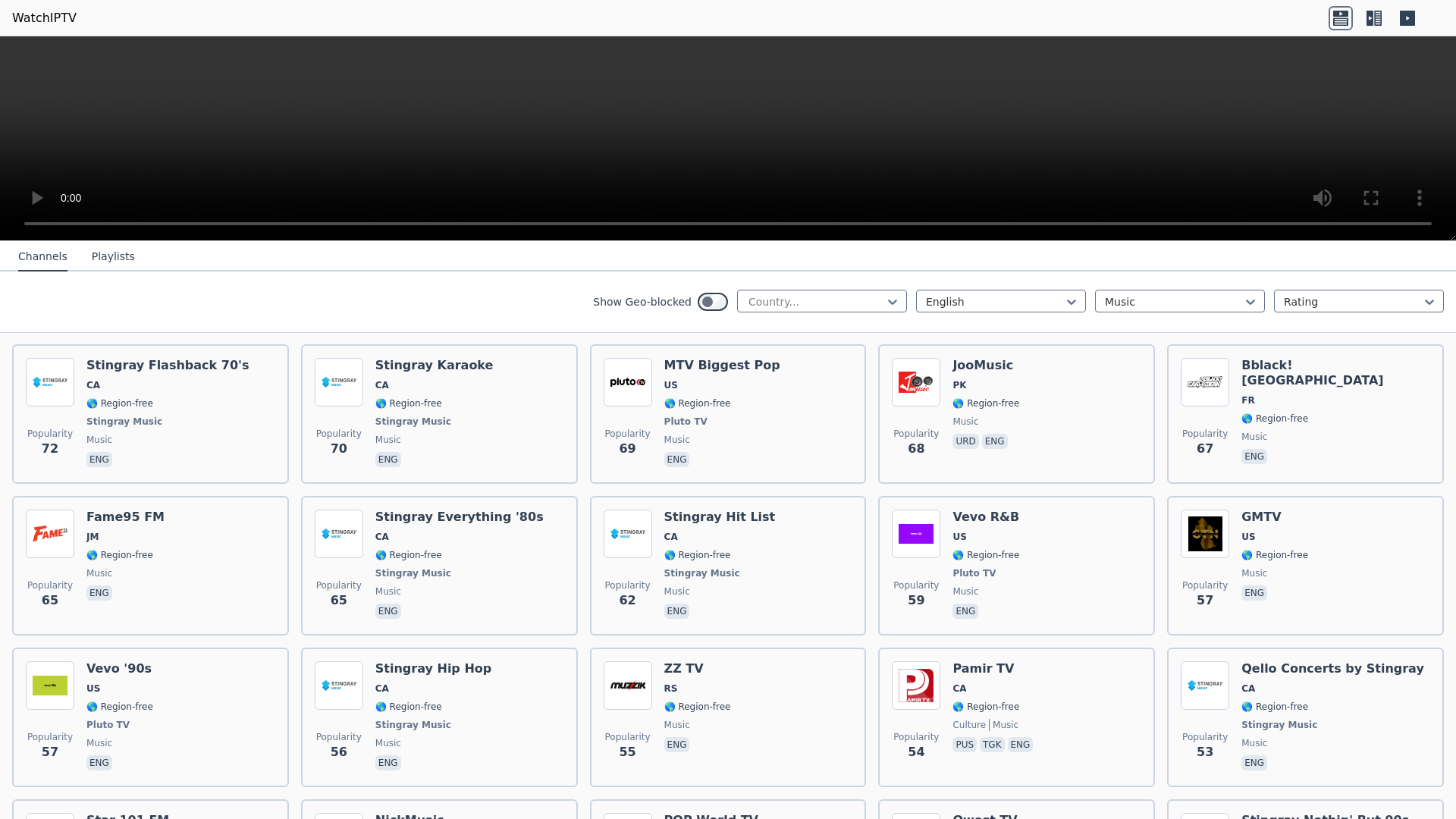
click at [608, 241] on video at bounding box center [728, 139] width 1456 height 205
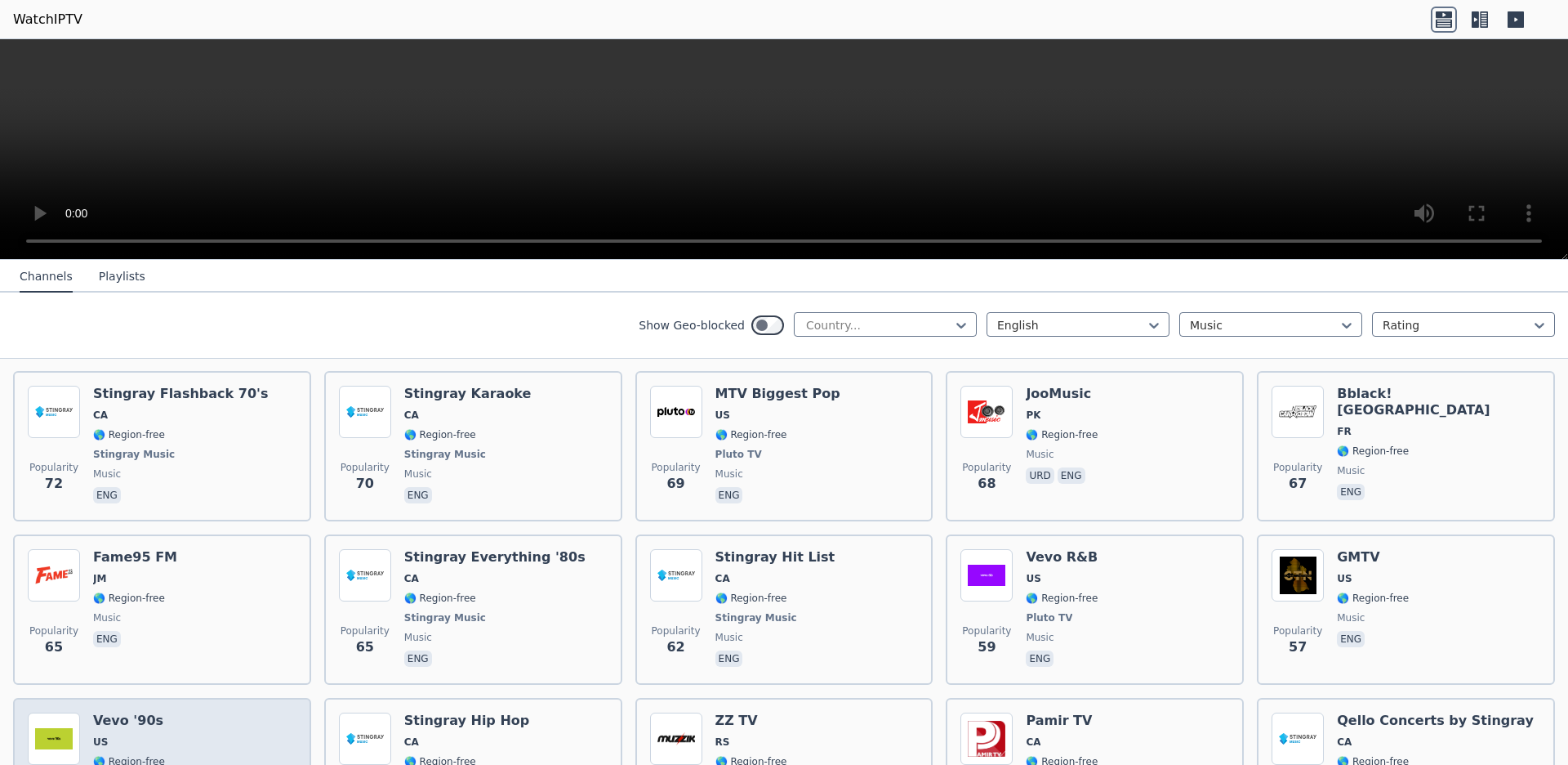
click at [238, 721] on div "Popularity 57 Vevo '90s US 🌎 Region-free Pluto TV music eng" at bounding box center [162, 772] width 269 height 121
click at [734, 130] on video at bounding box center [784, 150] width 1568 height 221
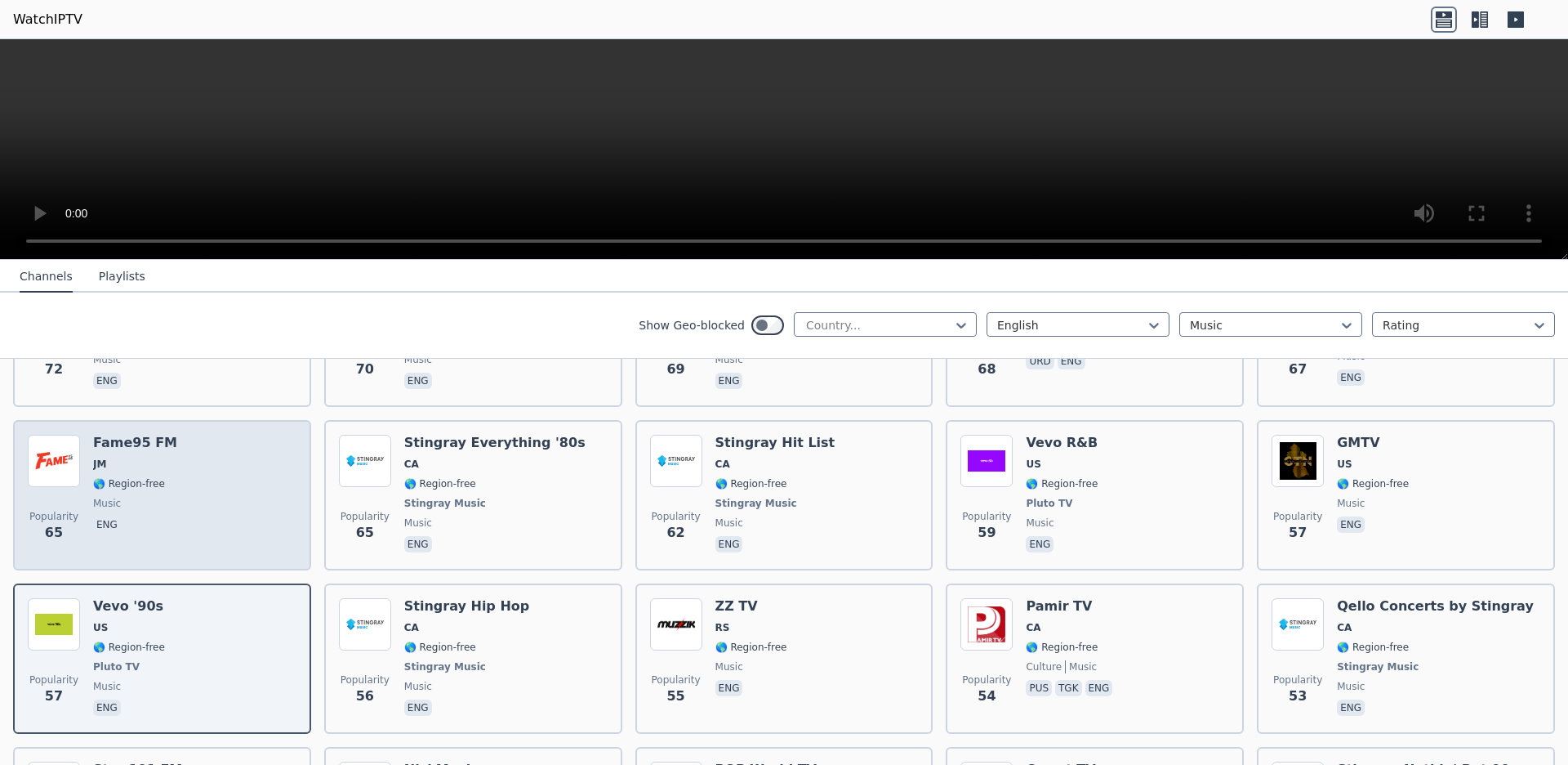
click at [234, 537] on div "Popularity 65 Fame95 FM JM 🌎 Region-free music eng" at bounding box center [162, 495] width 269 height 121
